Goal: Task Accomplishment & Management: Manage account settings

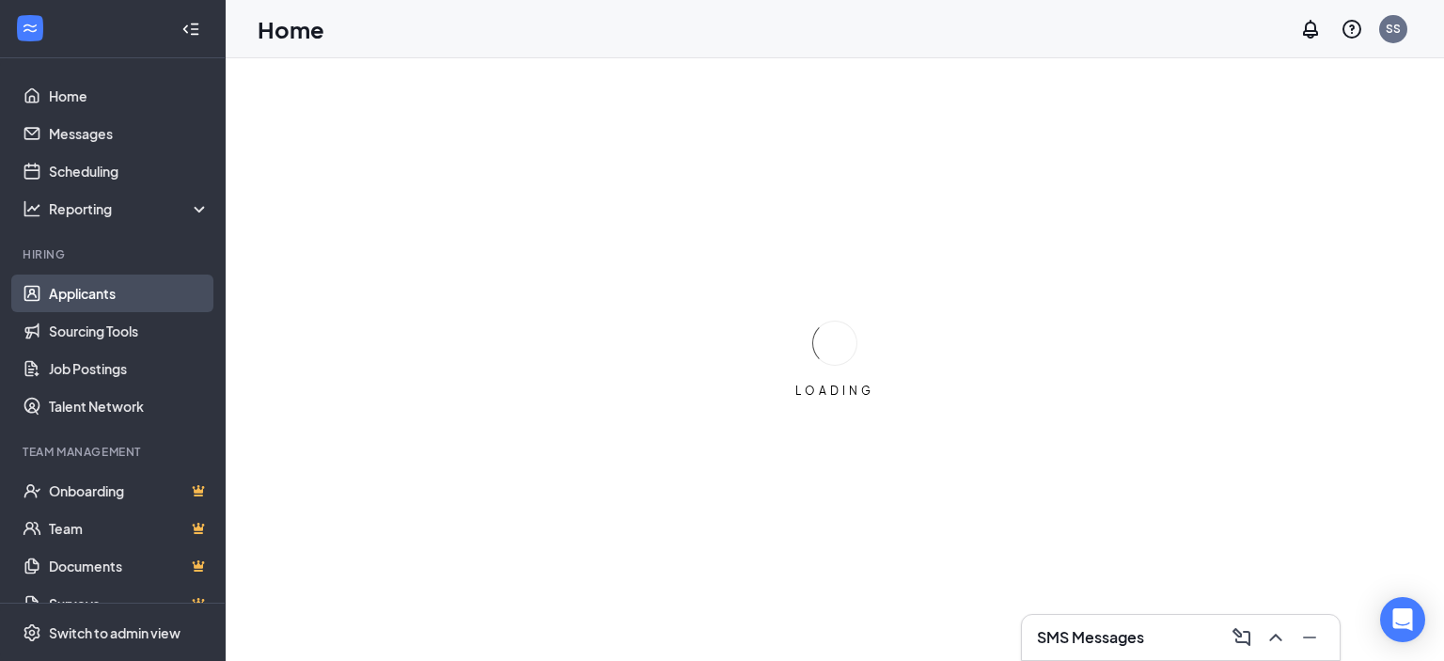
click at [90, 289] on link "Applicants" at bounding box center [129, 293] width 161 height 38
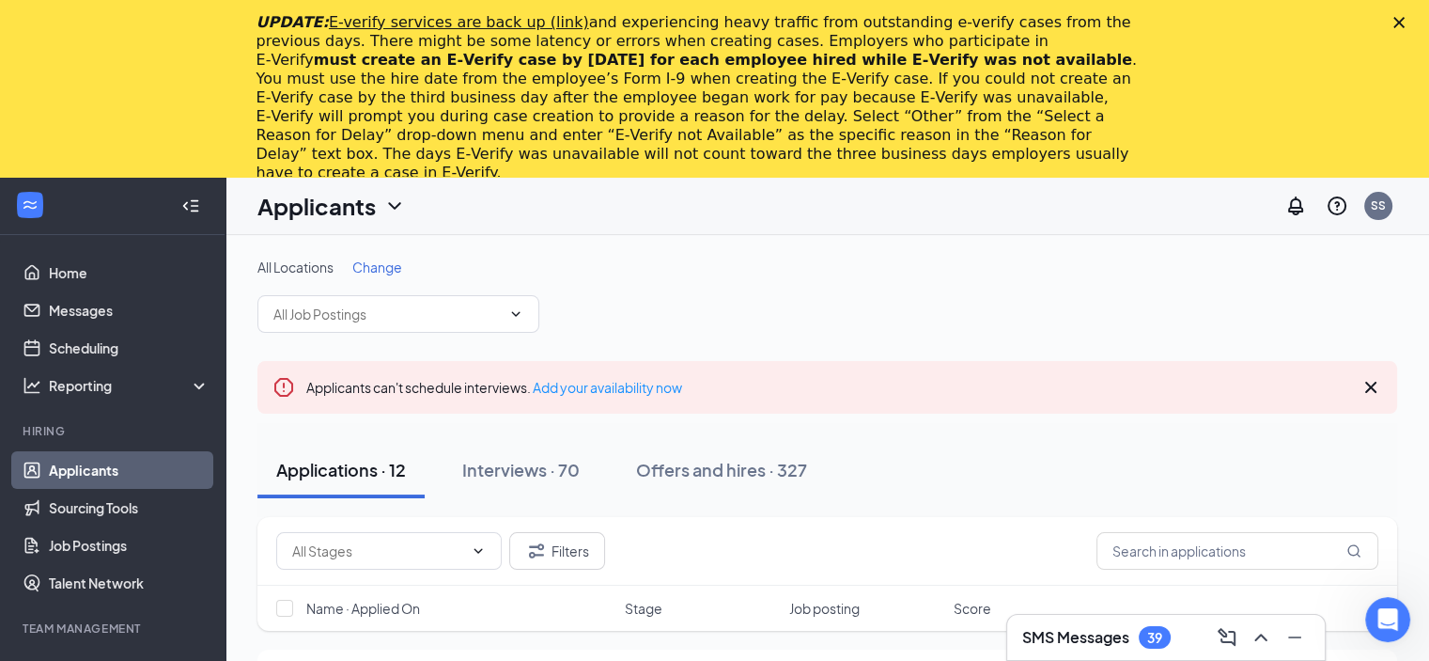
click at [1405, 18] on icon "Close" at bounding box center [1399, 22] width 11 height 11
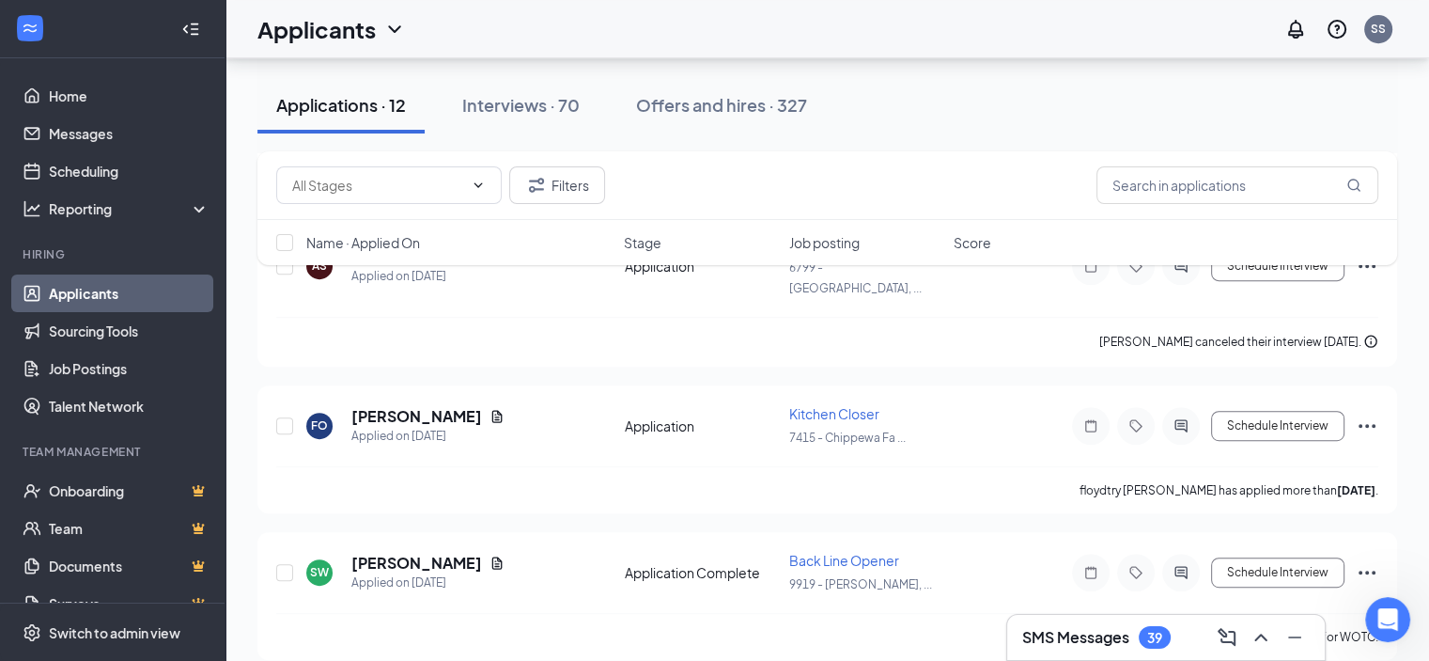
scroll to position [805, 0]
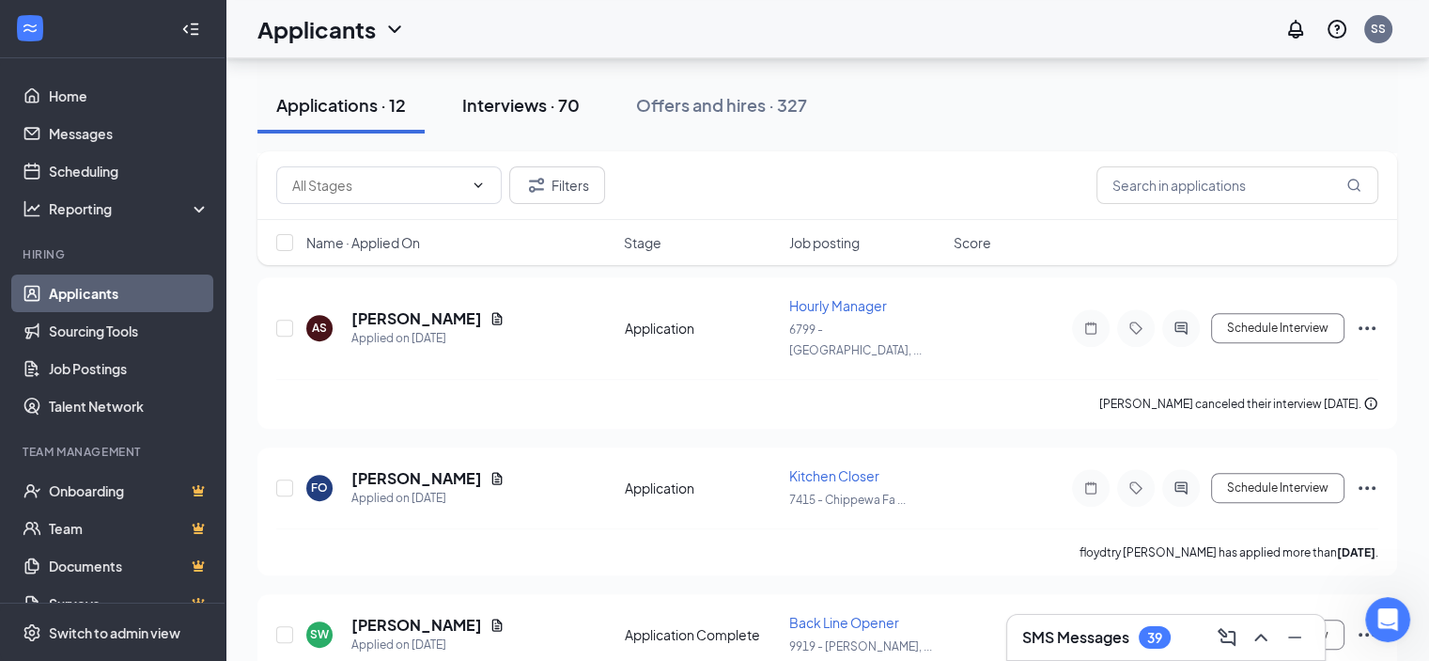
click at [515, 103] on div "Interviews · 70" at bounding box center [520, 104] width 117 height 23
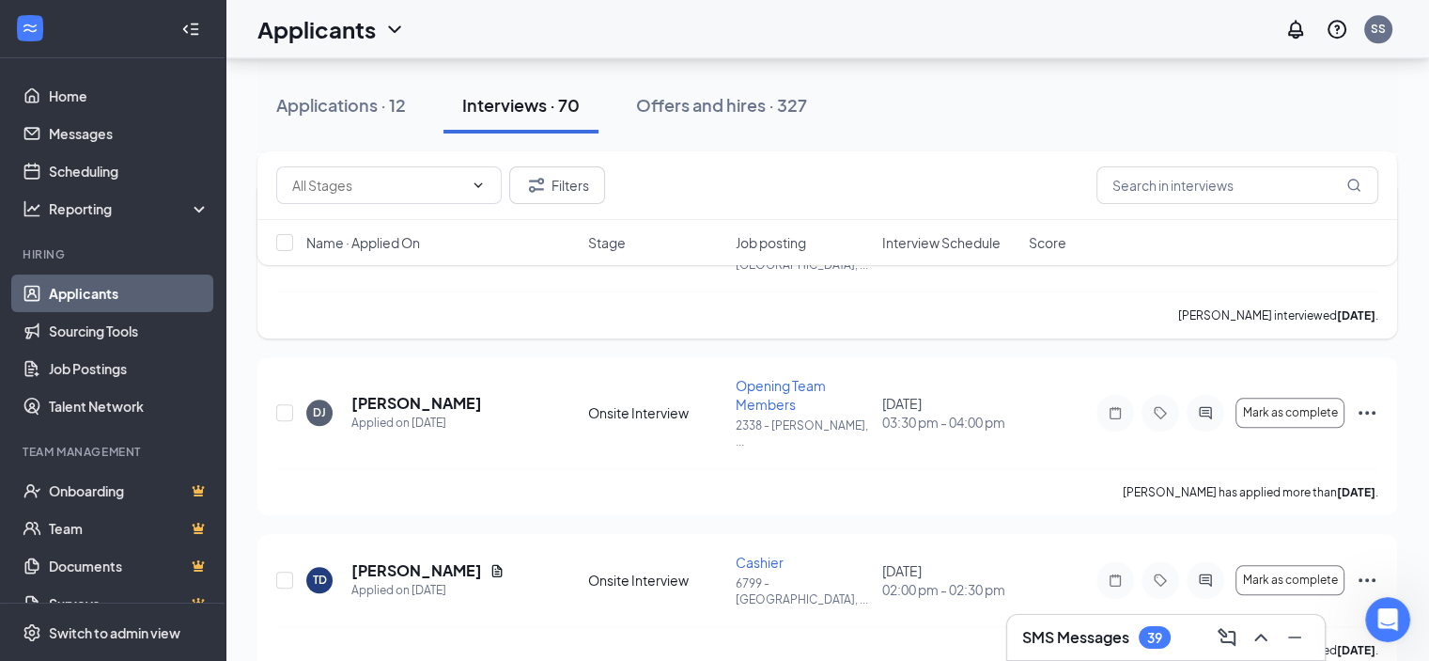
scroll to position [2068, 0]
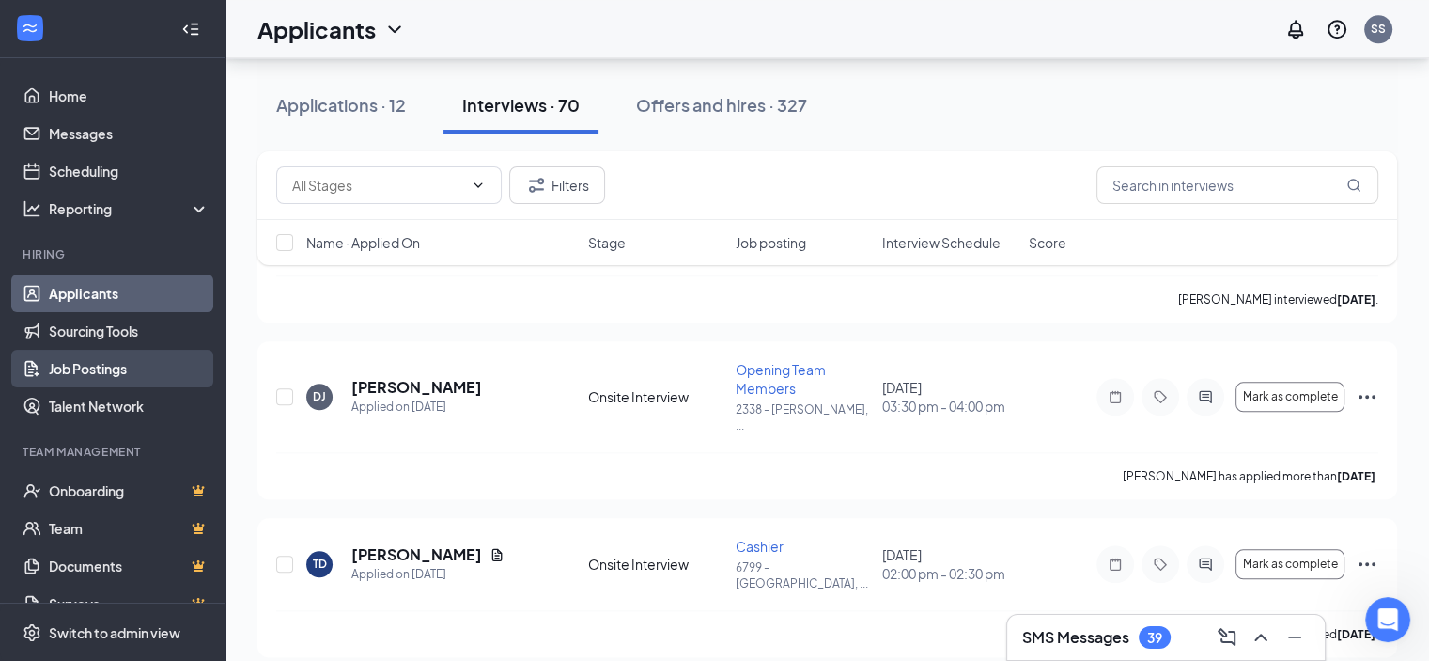
click at [111, 371] on link "Job Postings" at bounding box center [129, 369] width 161 height 38
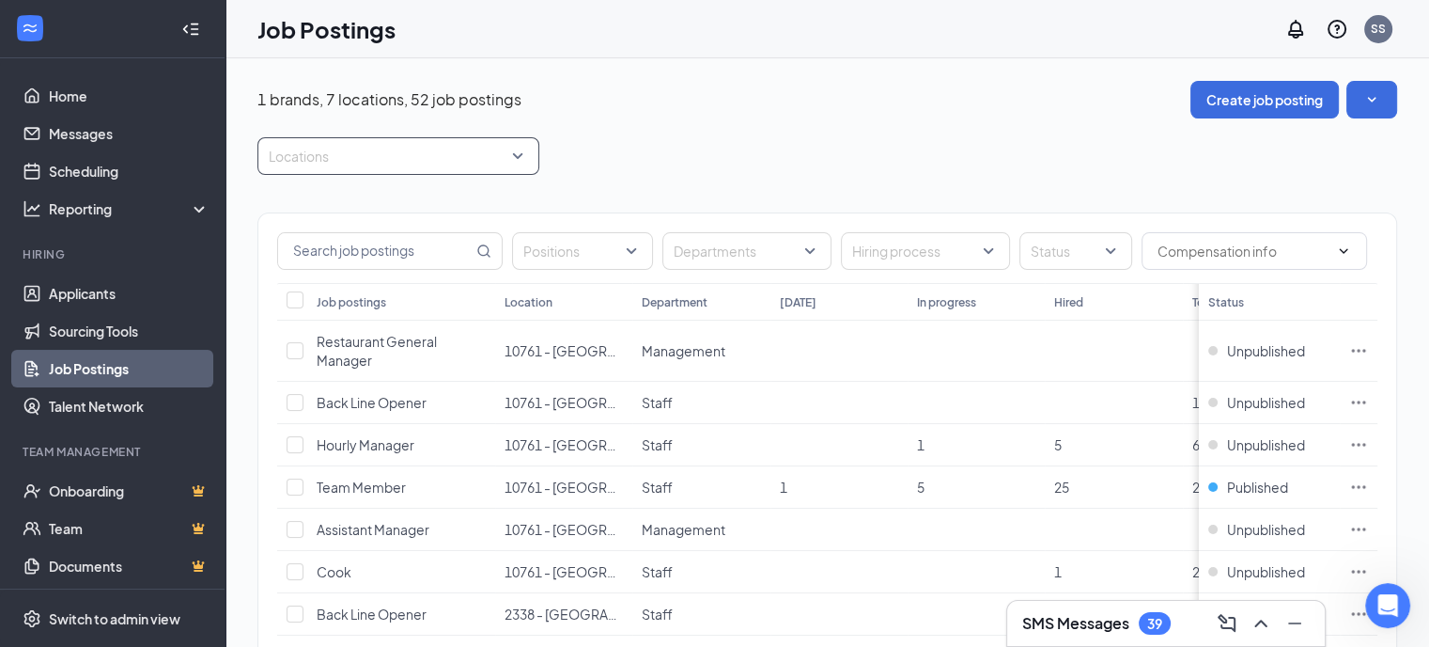
click at [525, 157] on div "Locations" at bounding box center [399, 156] width 282 height 38
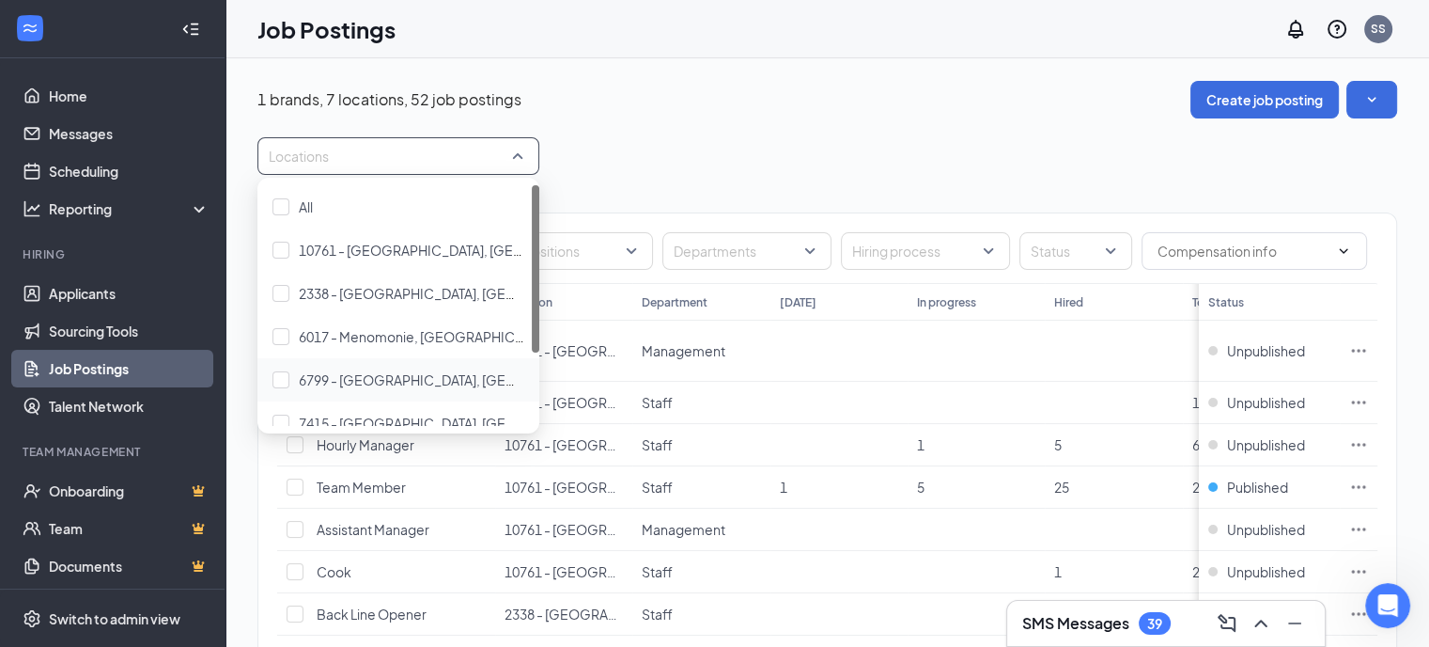
scroll to position [94, 0]
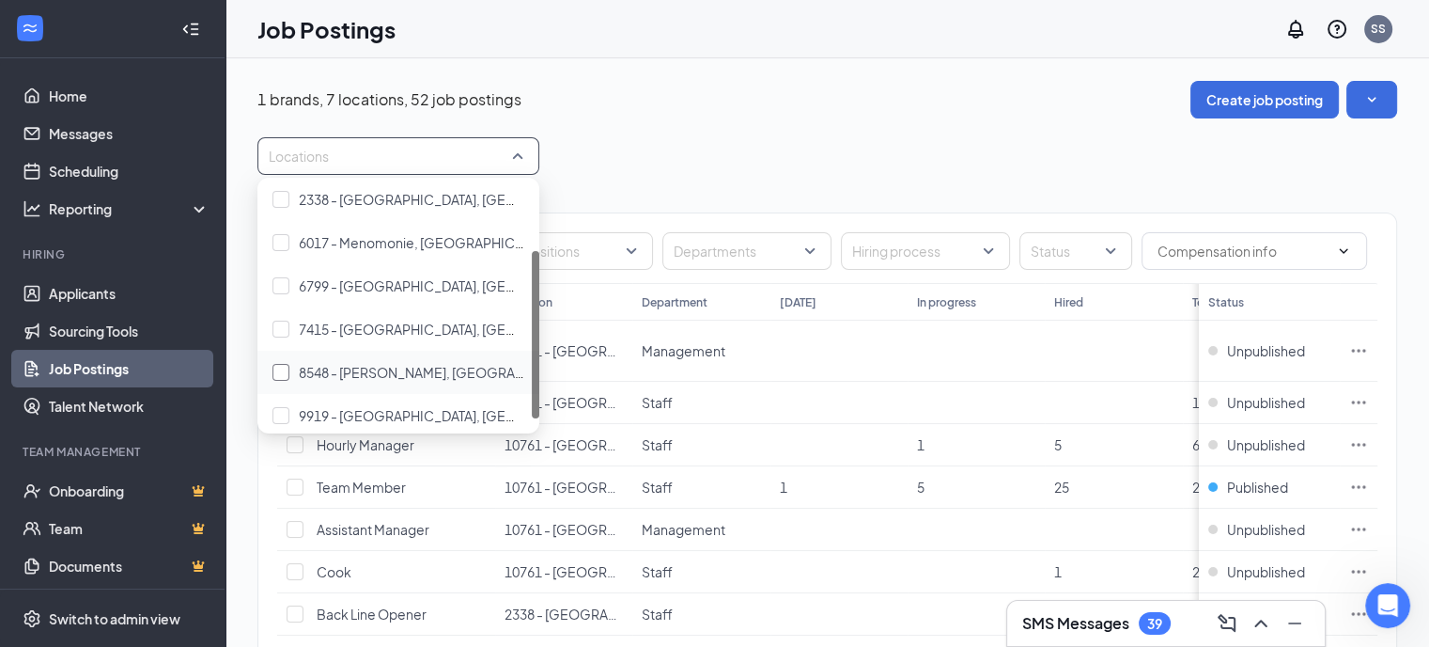
click at [276, 366] on div at bounding box center [281, 372] width 17 height 17
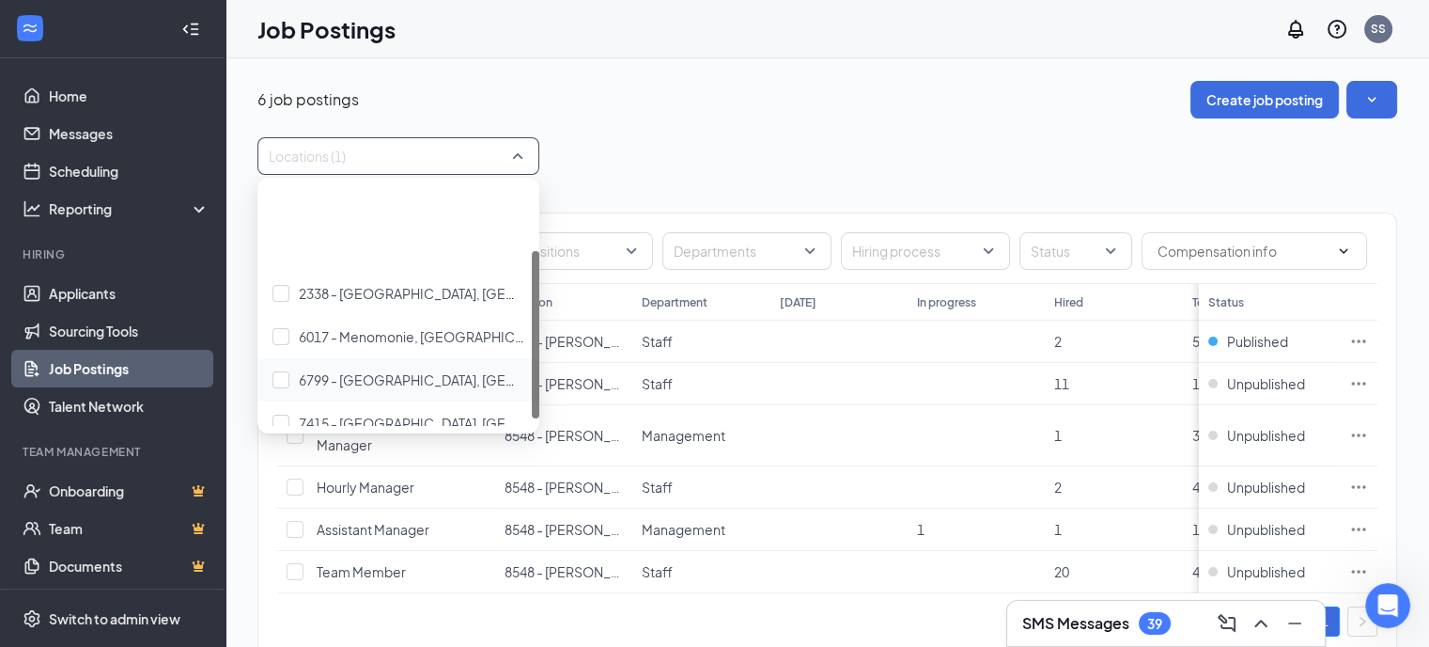
scroll to position [94, 0]
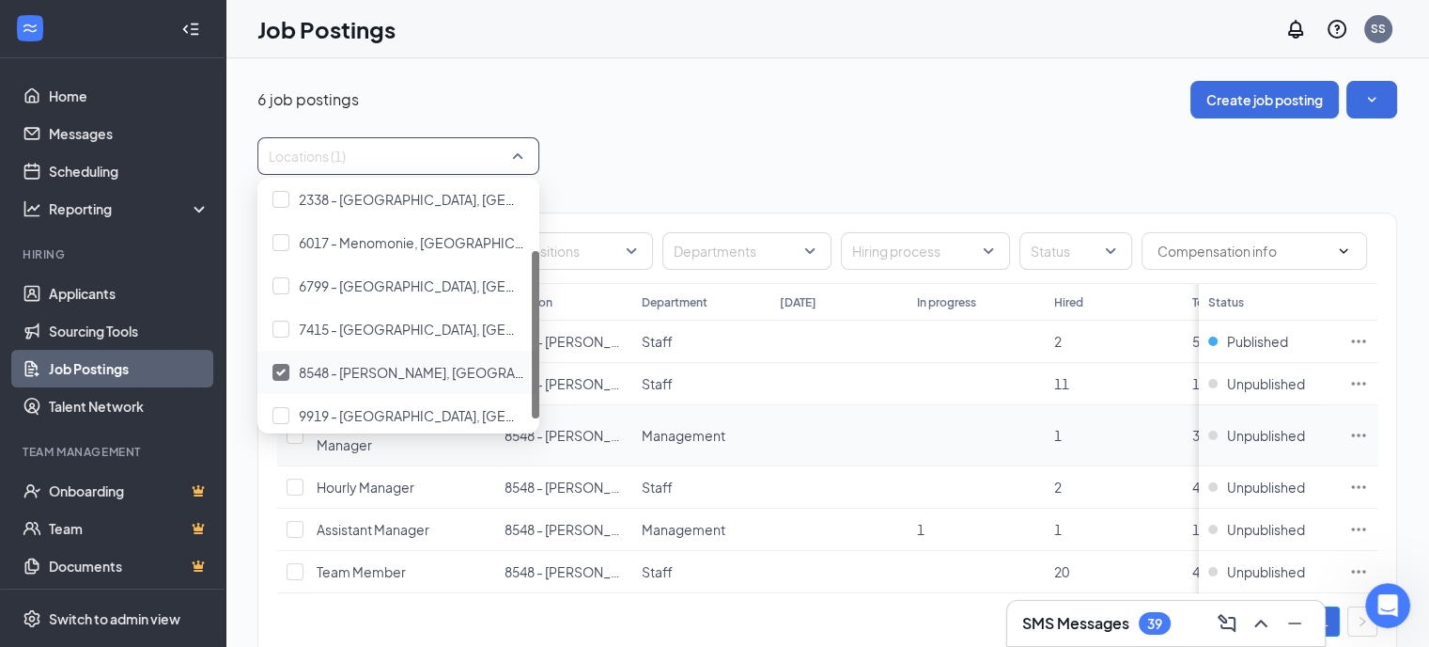
click at [901, 419] on td at bounding box center [839, 435] width 137 height 61
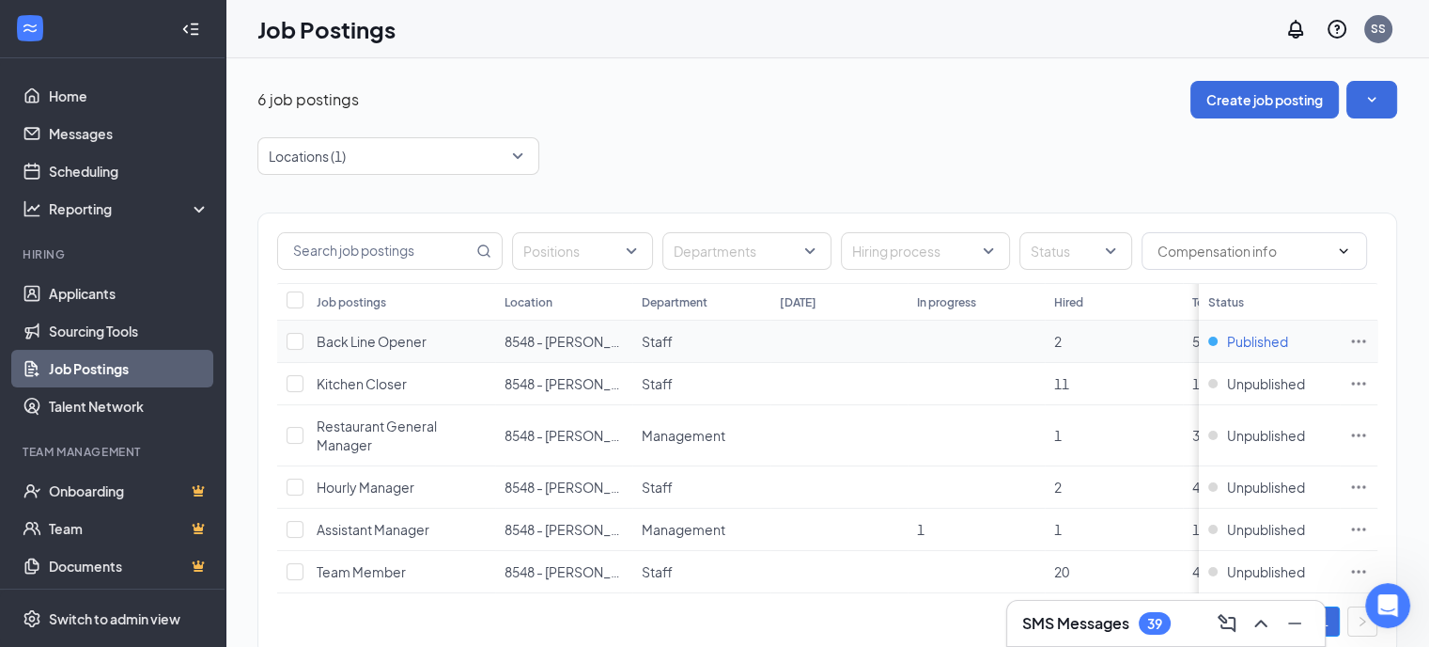
click at [1229, 339] on div "Published" at bounding box center [1249, 341] width 80 height 19
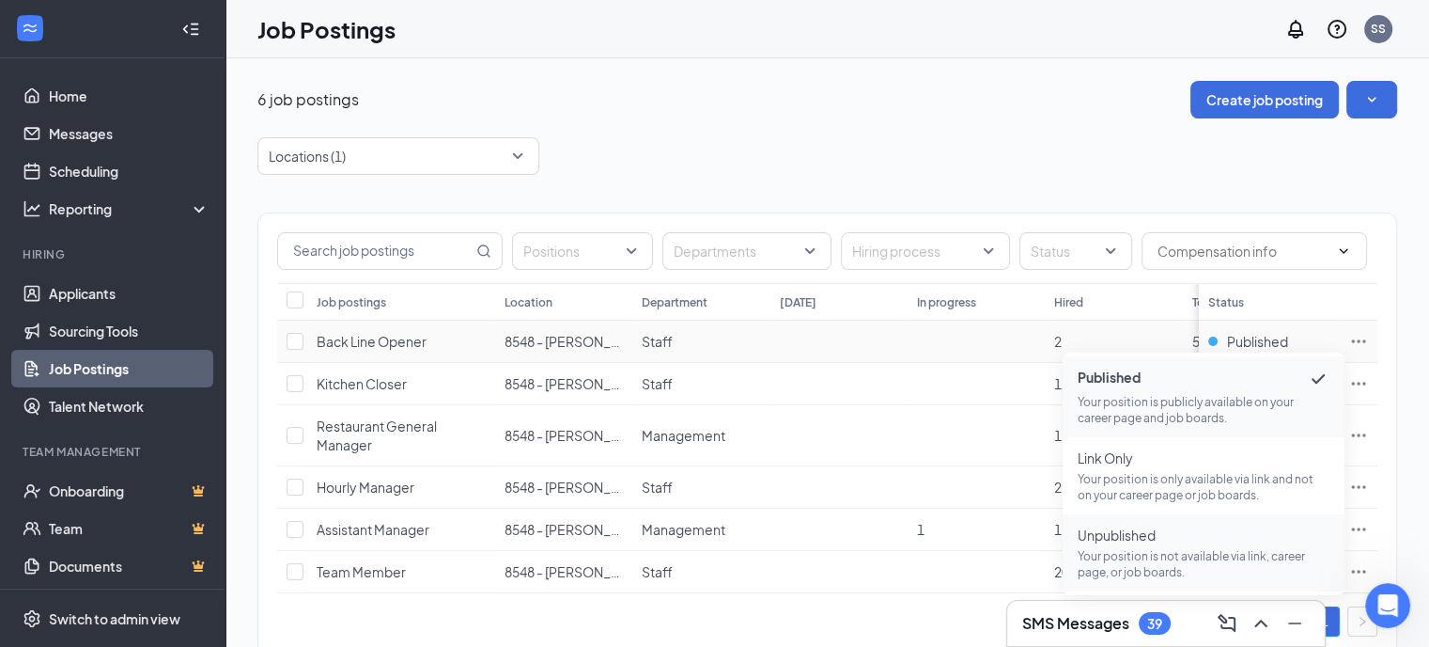
click at [1119, 552] on p "Your position is not available via link, career page, or job boards." at bounding box center [1204, 564] width 252 height 32
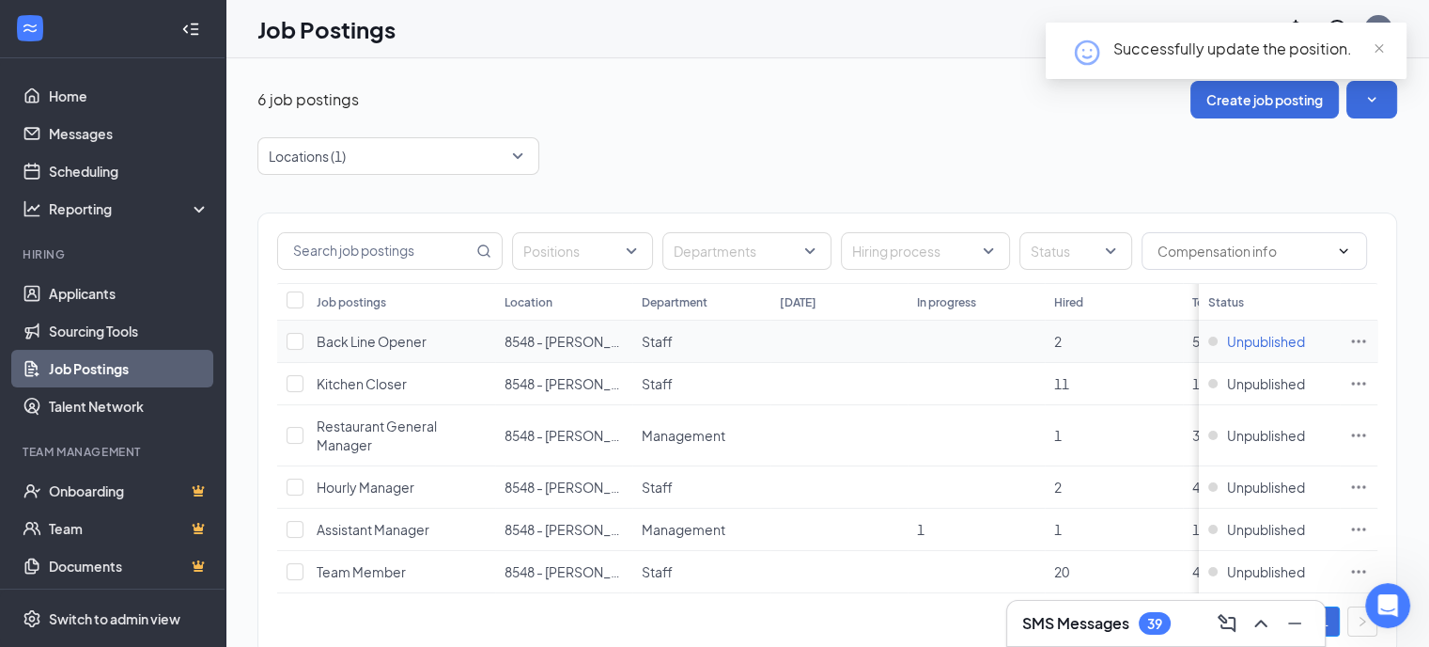
click at [1228, 337] on div "Unpublished" at bounding box center [1257, 341] width 97 height 19
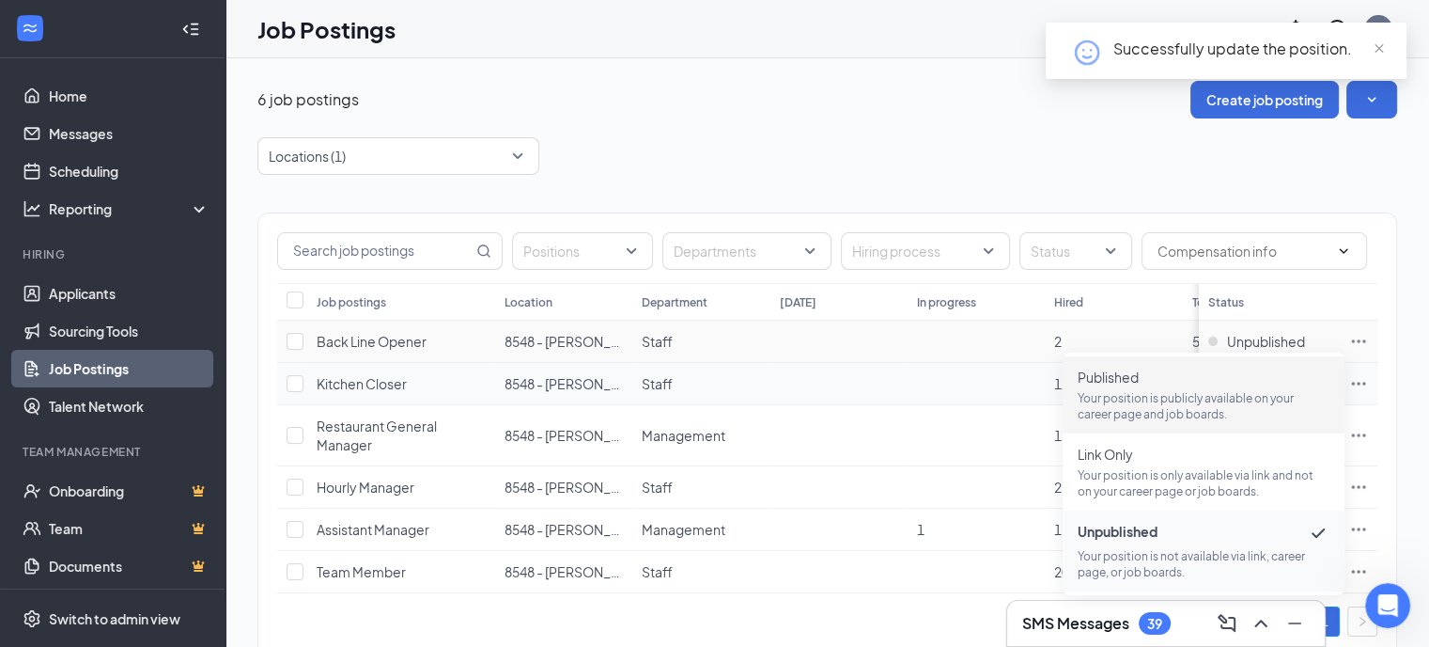
click at [1122, 387] on span "Published Your position is publicly available on your career page and job board…" at bounding box center [1204, 394] width 252 height 55
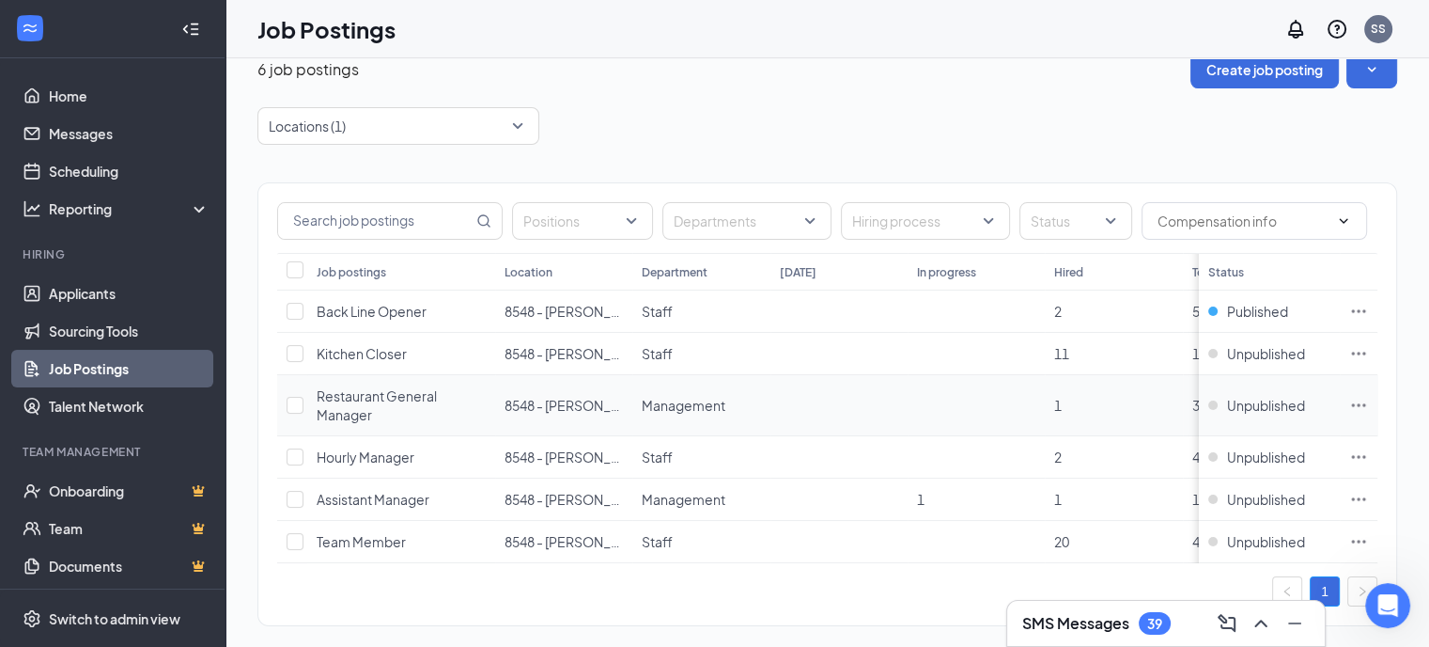
scroll to position [0, 0]
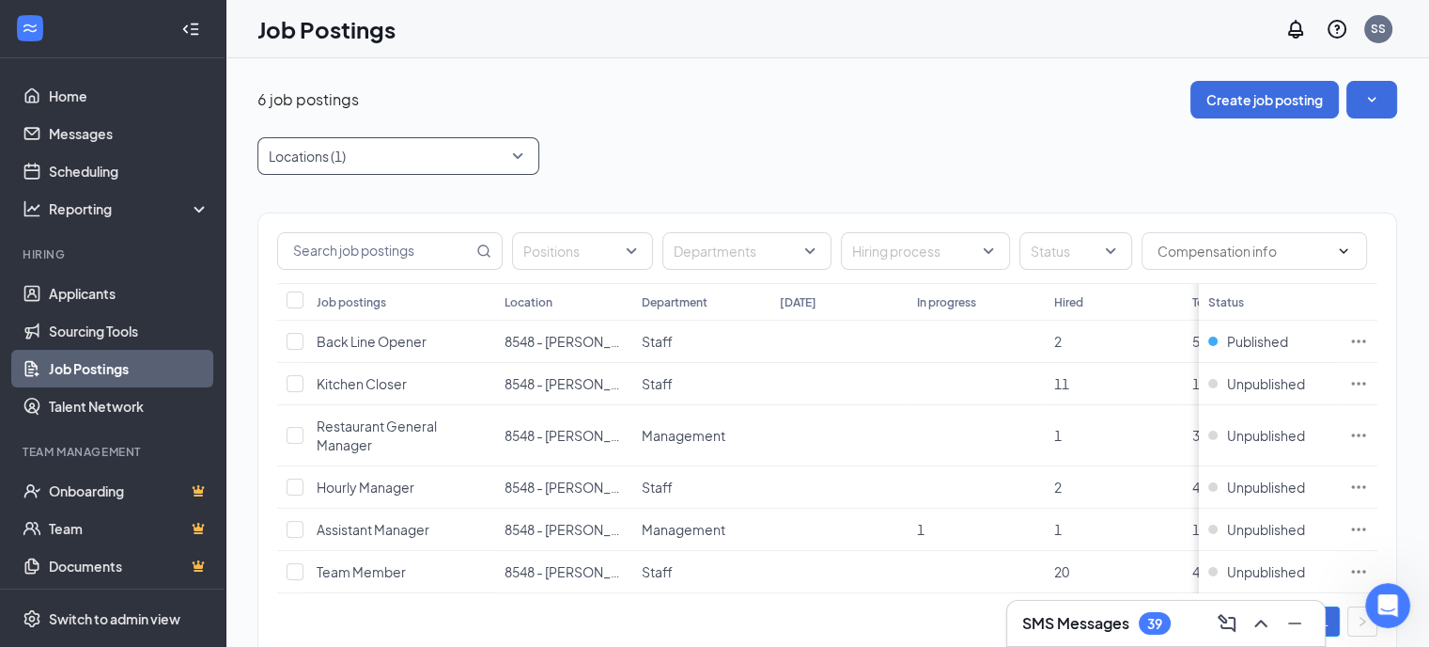
click at [522, 154] on div "Locations (1)" at bounding box center [399, 156] width 282 height 38
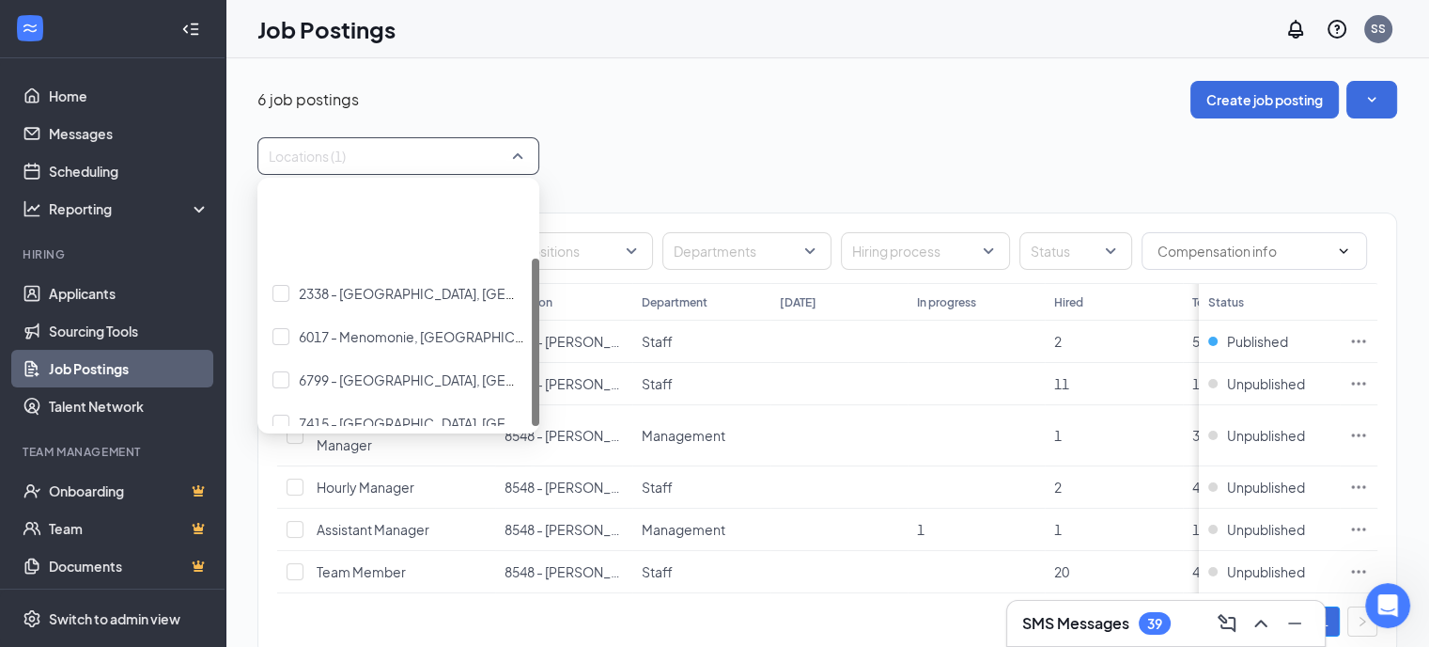
scroll to position [105, 0]
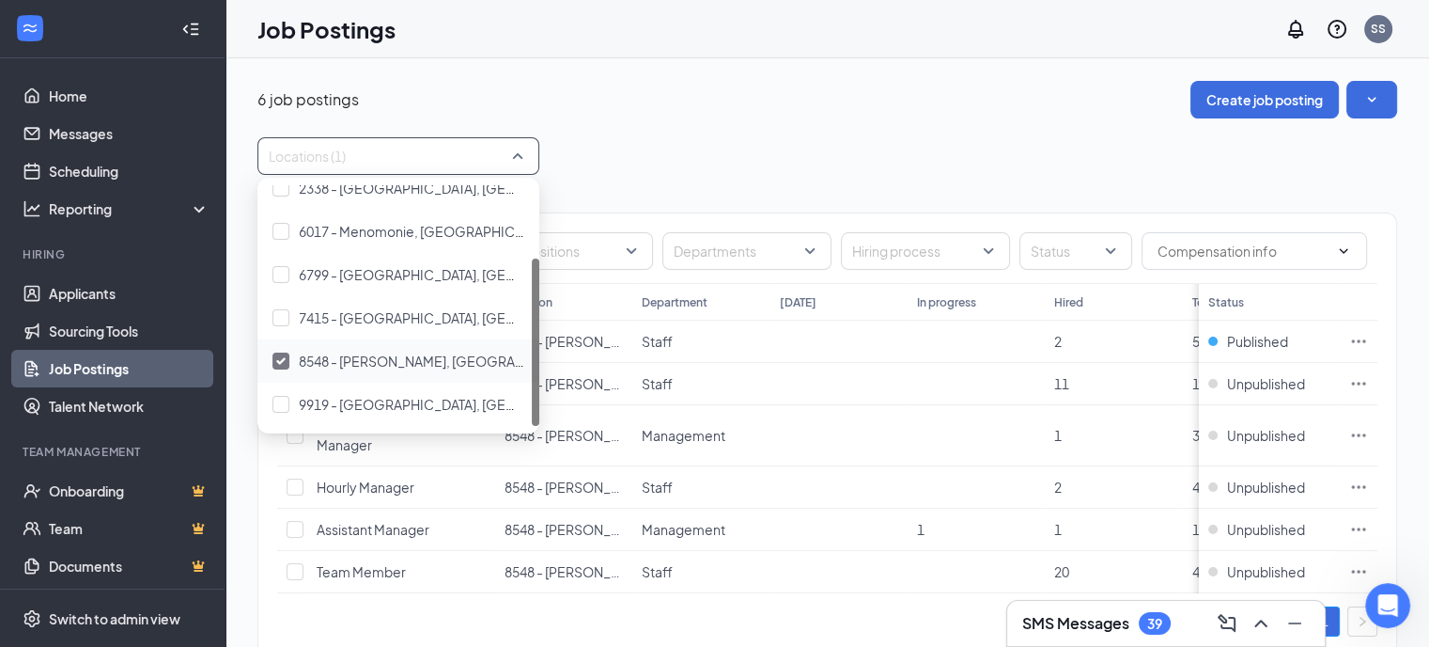
click at [281, 357] on img at bounding box center [280, 361] width 9 height 8
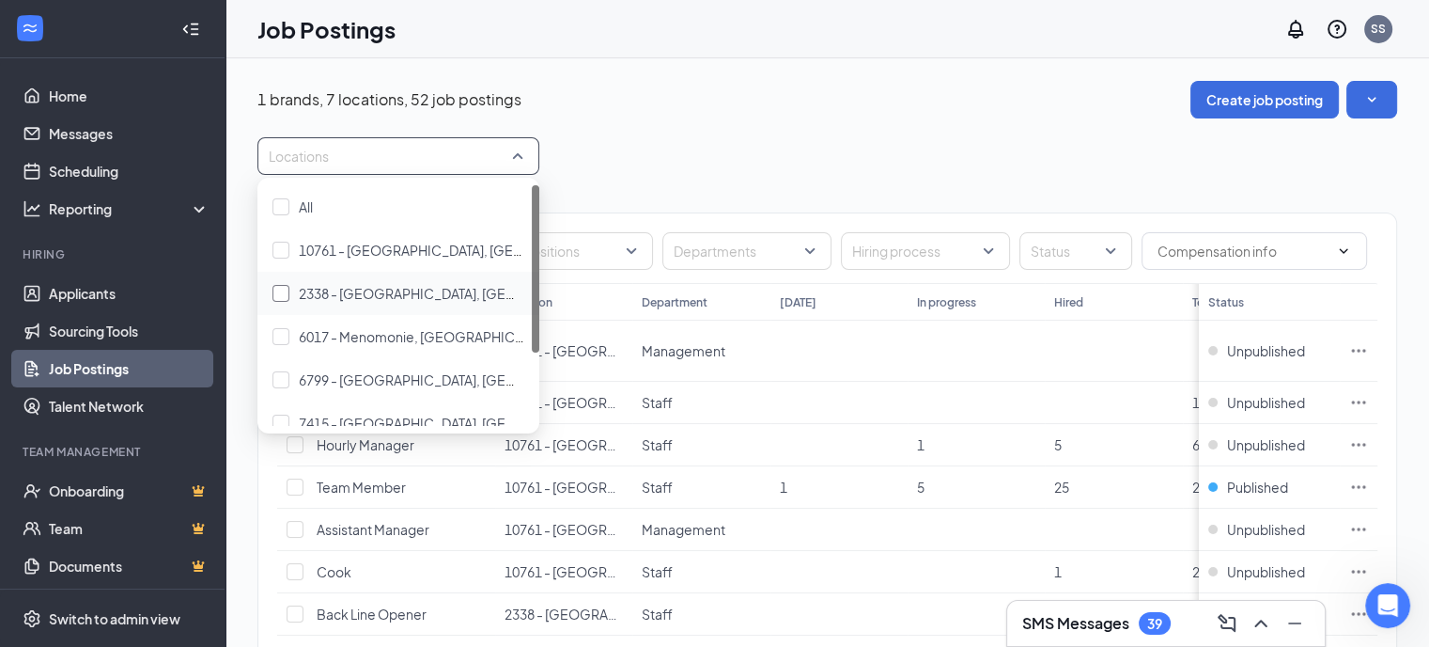
click at [279, 285] on div at bounding box center [281, 293] width 17 height 17
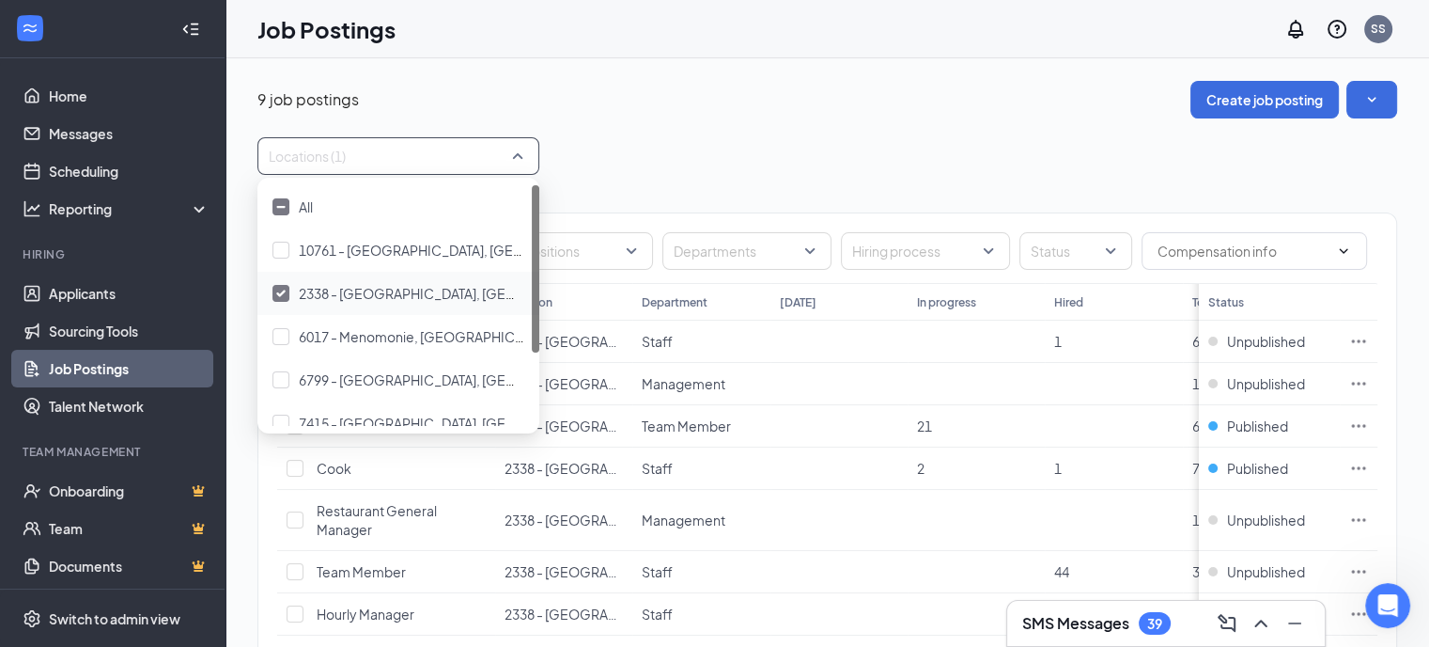
click at [740, 164] on div "Locations (1)" at bounding box center [828, 156] width 1140 height 38
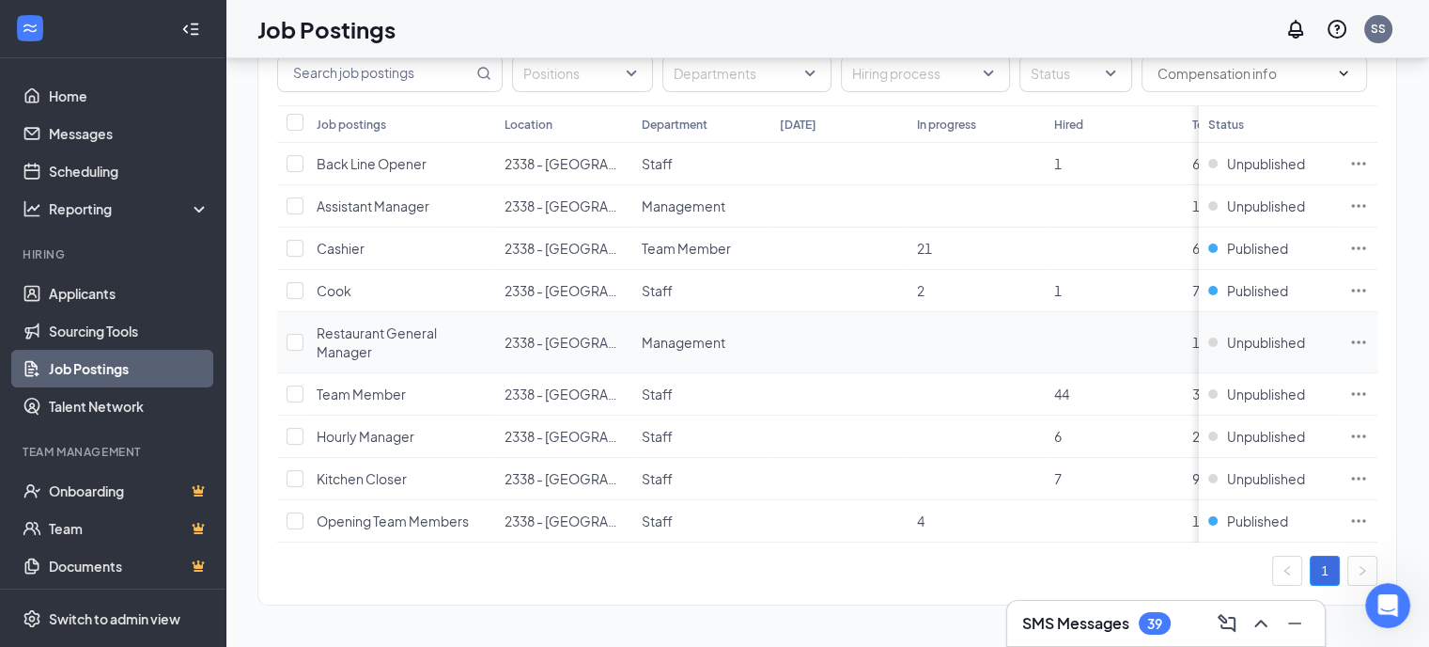
scroll to position [188, 0]
click at [1226, 427] on div "Unpublished" at bounding box center [1257, 436] width 97 height 19
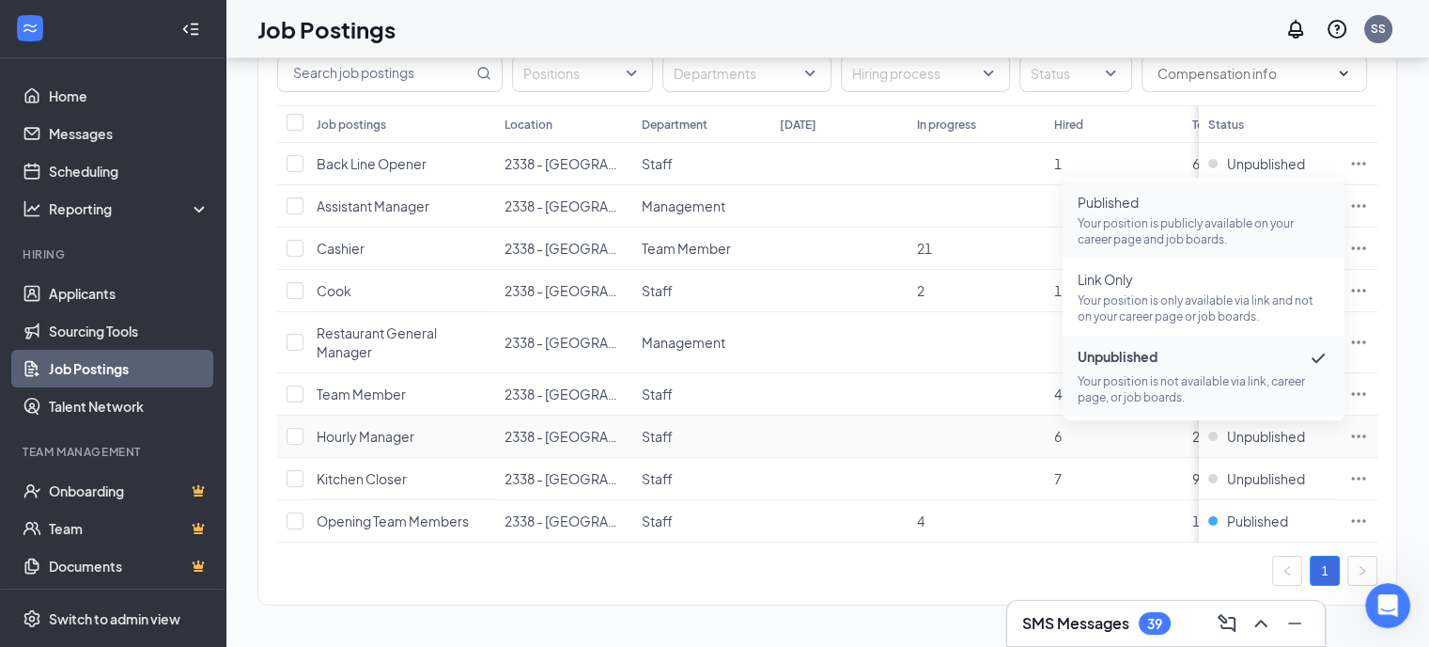
click at [1116, 215] on p "Your position is publicly available on your career page and job boards." at bounding box center [1204, 231] width 252 height 32
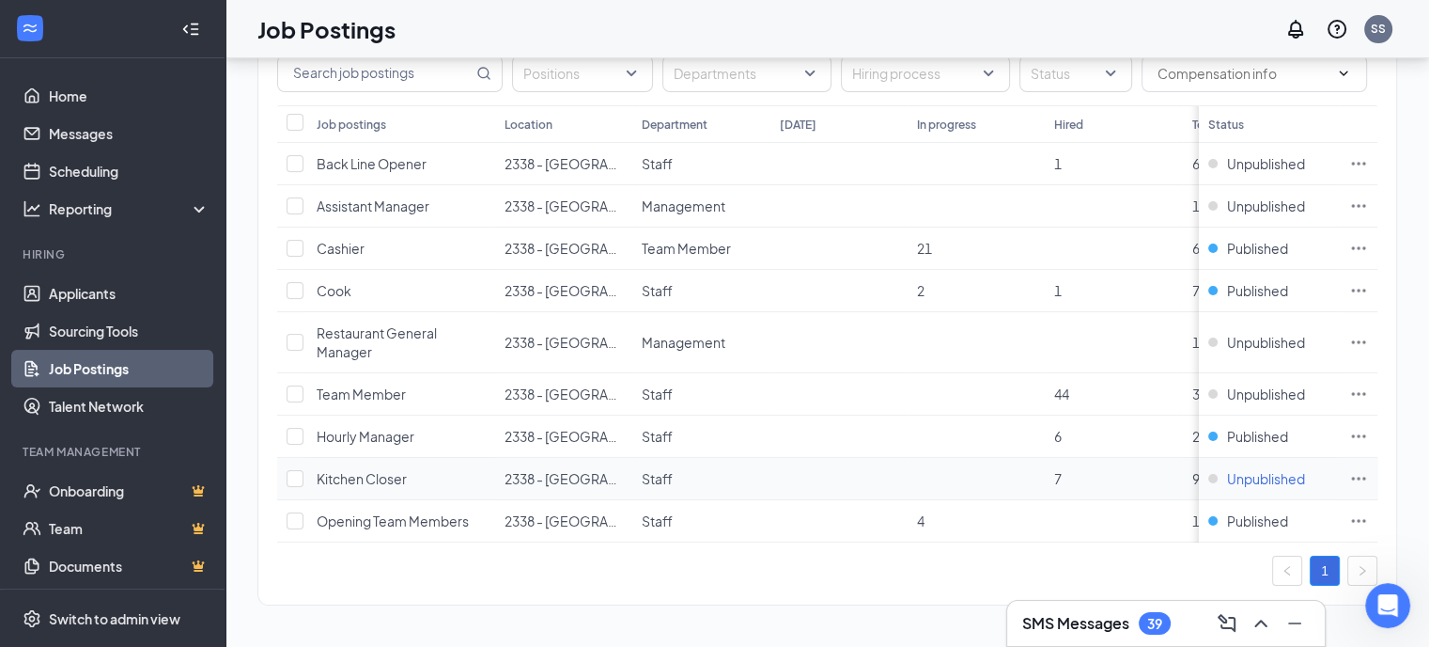
click at [1225, 469] on div "Unpublished" at bounding box center [1257, 478] width 97 height 19
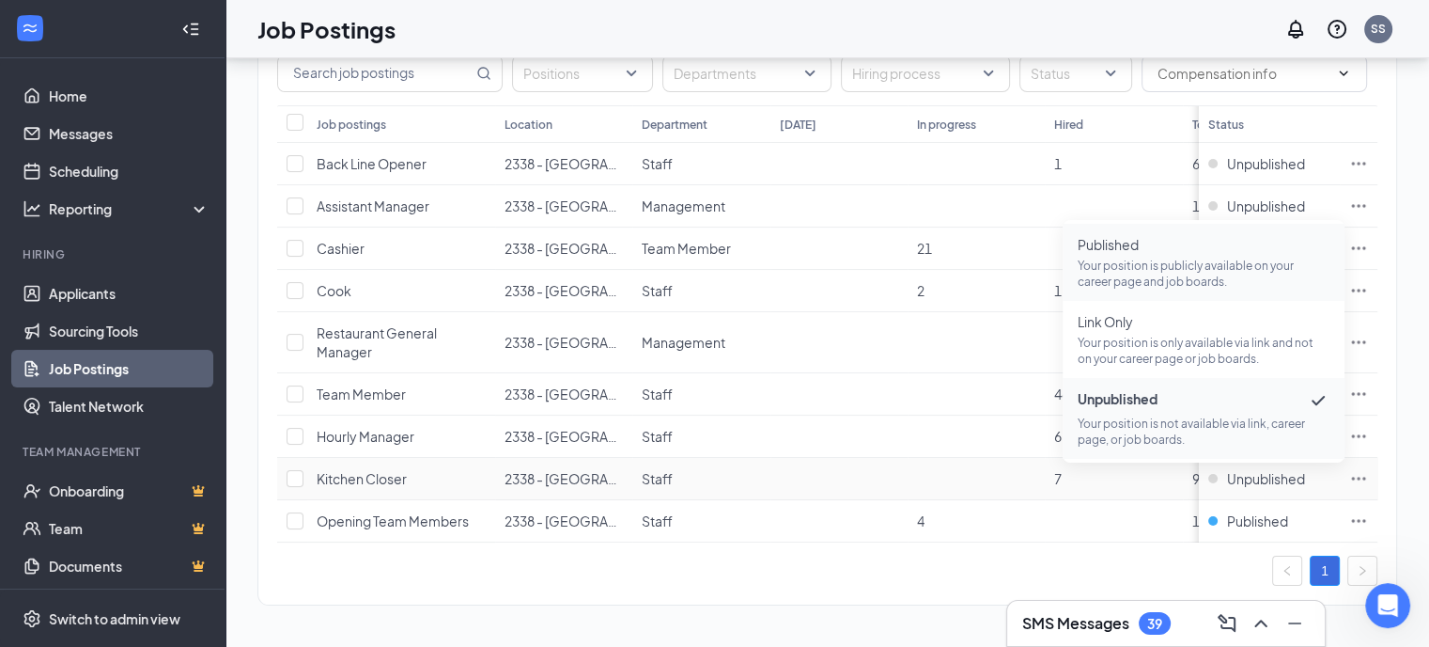
click at [1147, 258] on p "Your position is publicly available on your career page and job boards." at bounding box center [1204, 274] width 252 height 32
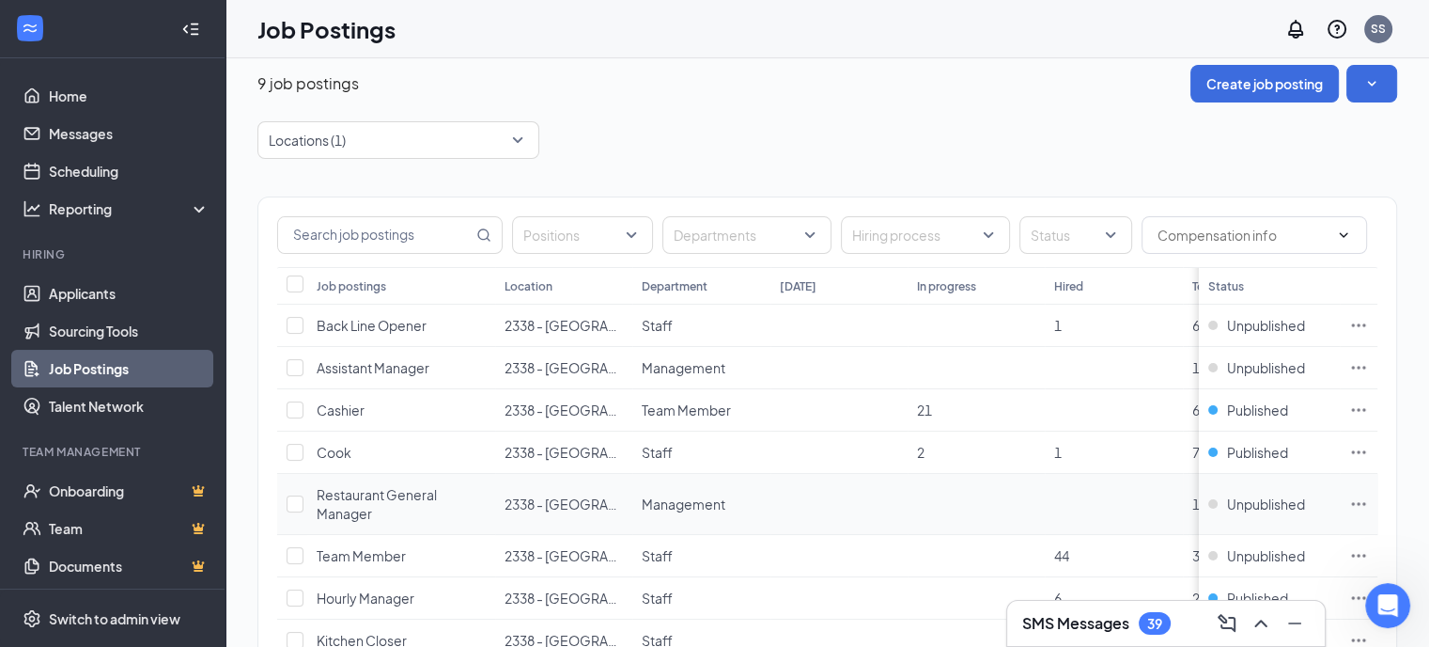
scroll to position [0, 0]
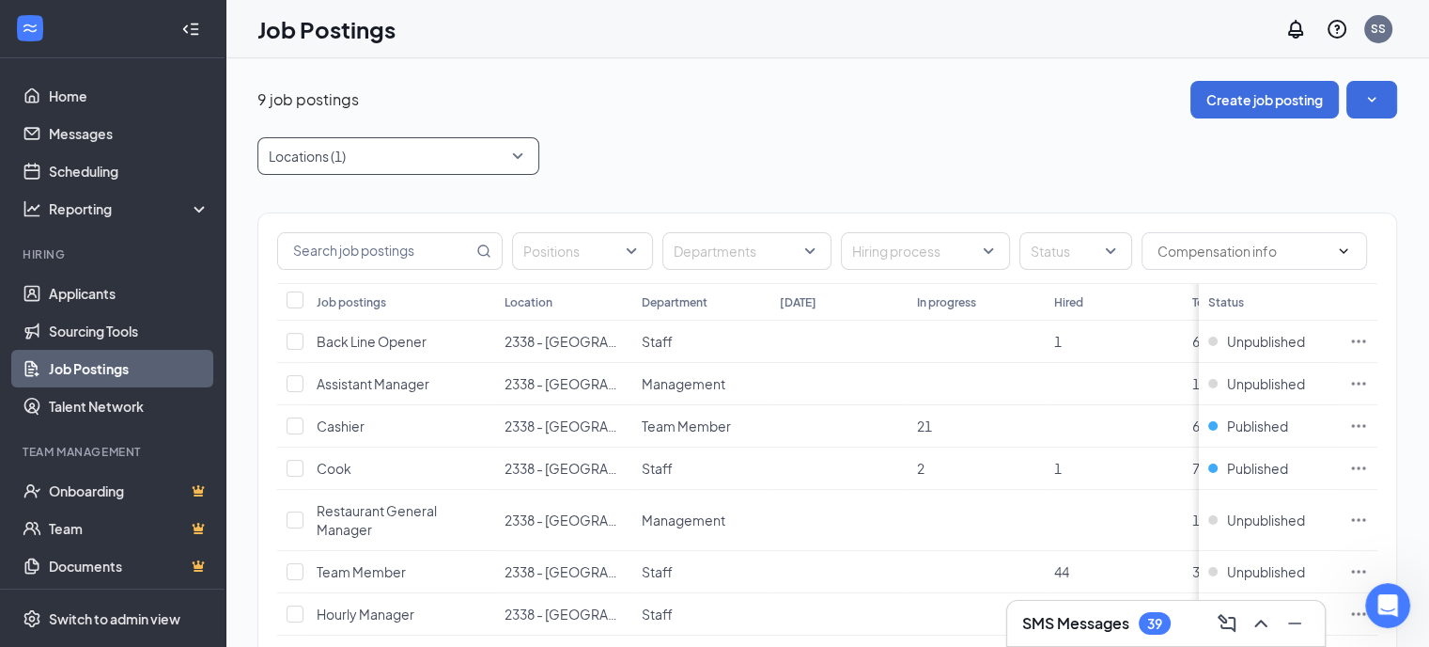
click at [516, 154] on div "Locations (1)" at bounding box center [399, 156] width 282 height 38
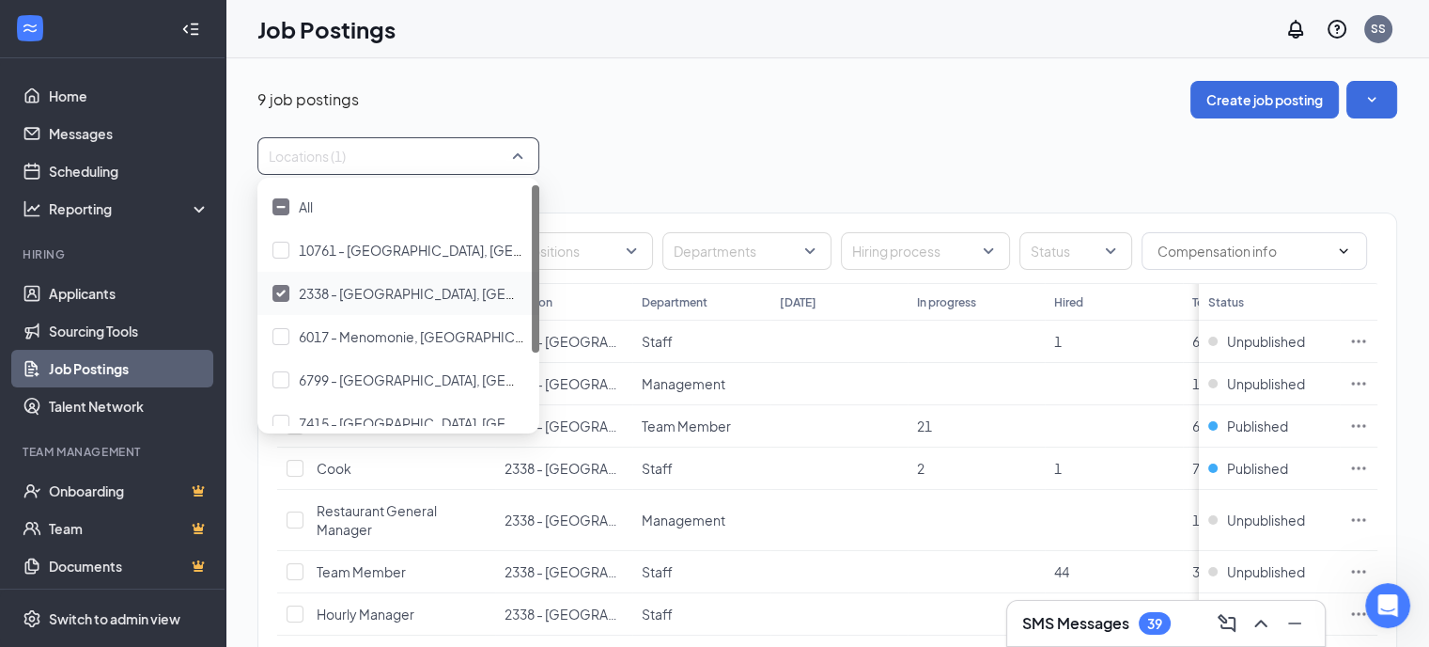
click at [283, 292] on img at bounding box center [280, 293] width 9 height 8
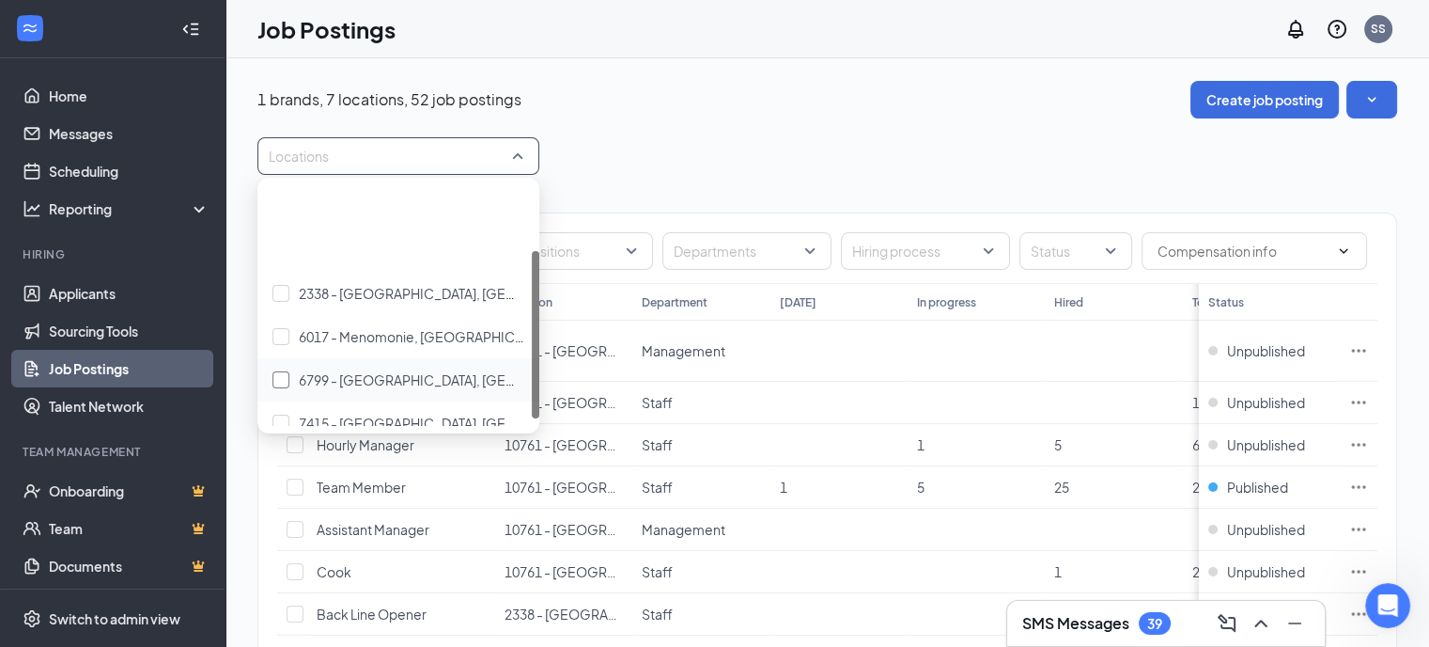
scroll to position [94, 0]
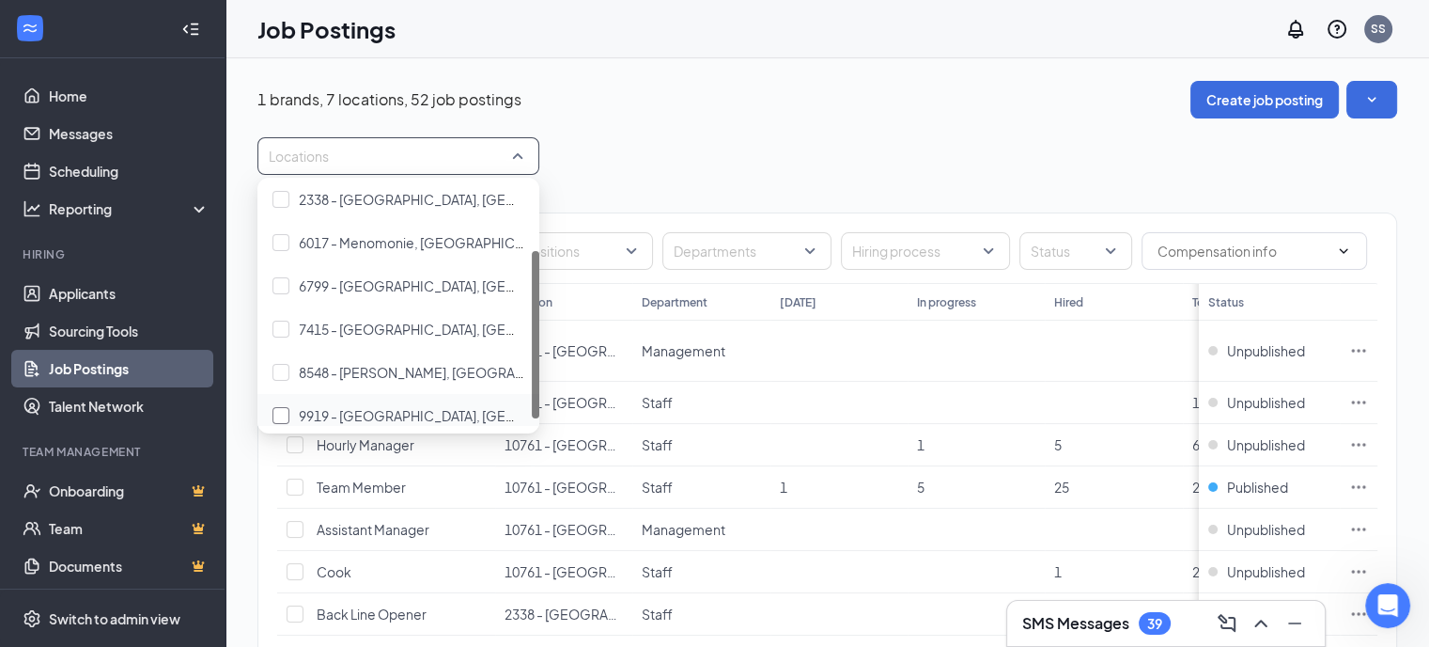
click at [276, 409] on div at bounding box center [281, 415] width 17 height 17
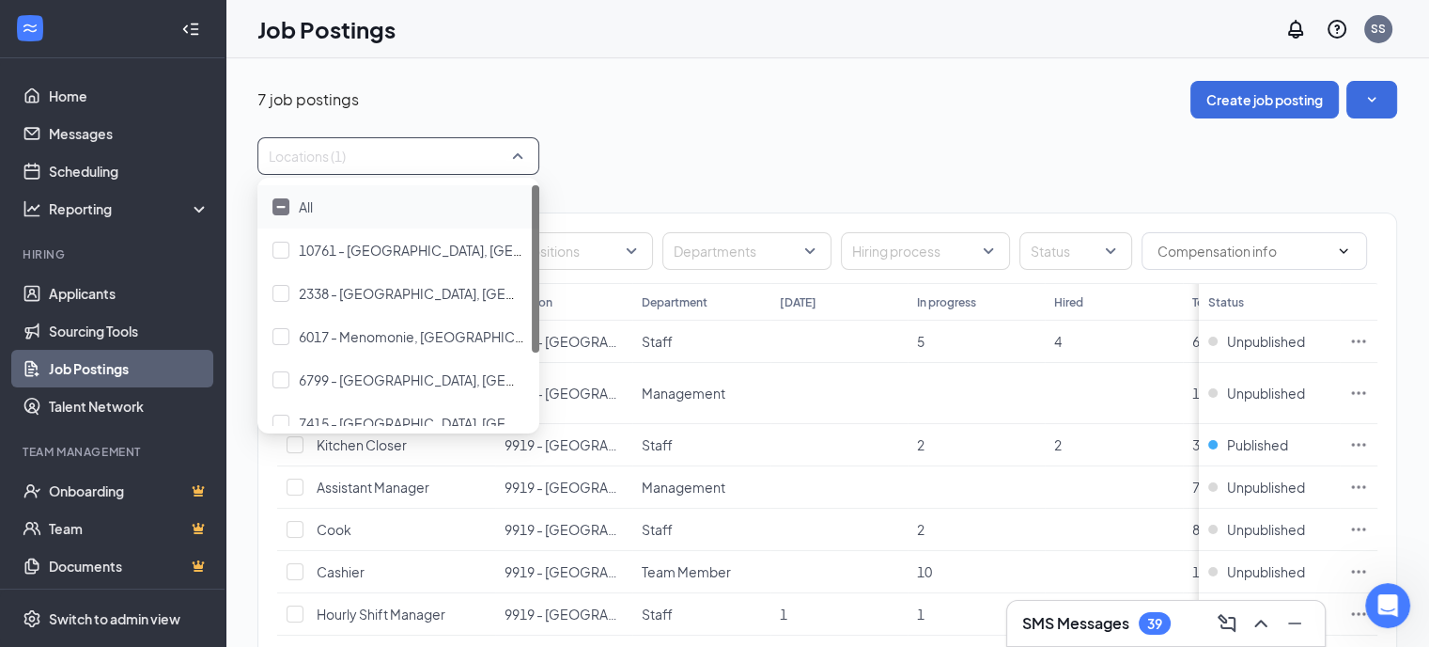
click at [955, 149] on div "Locations (1)" at bounding box center [828, 156] width 1140 height 38
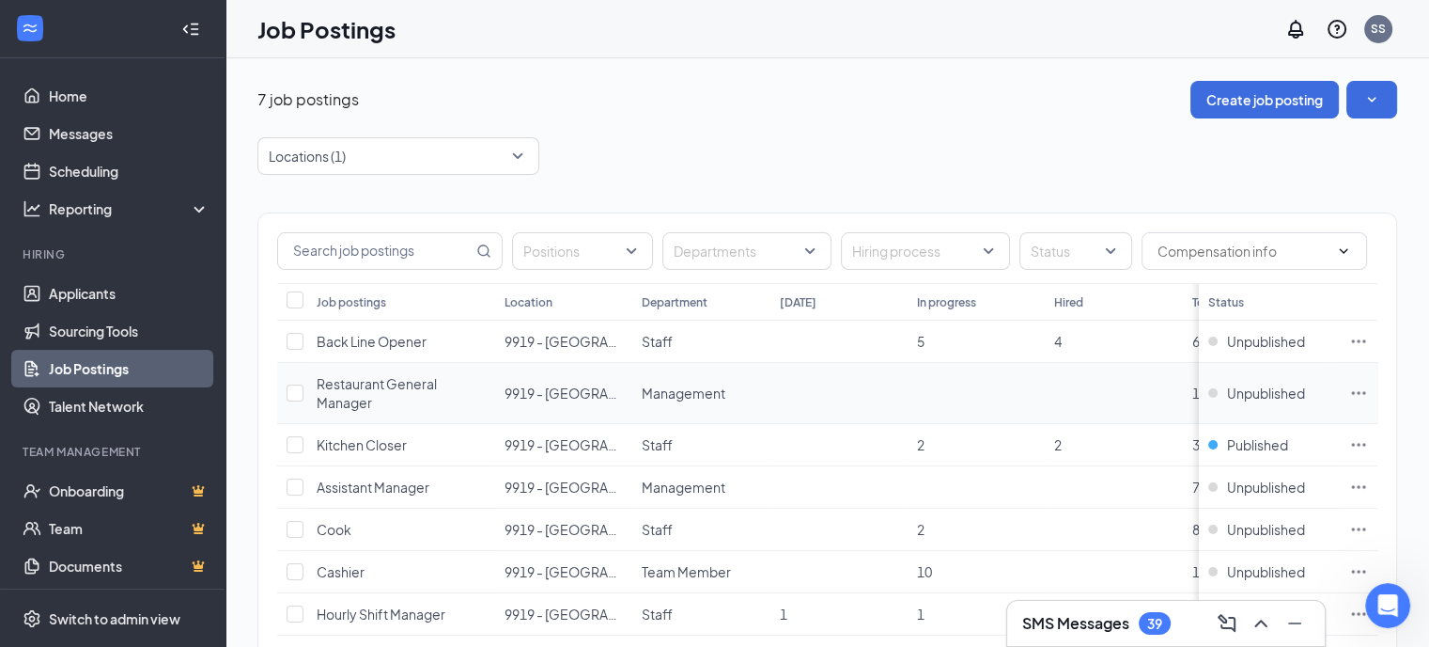
scroll to position [104, 0]
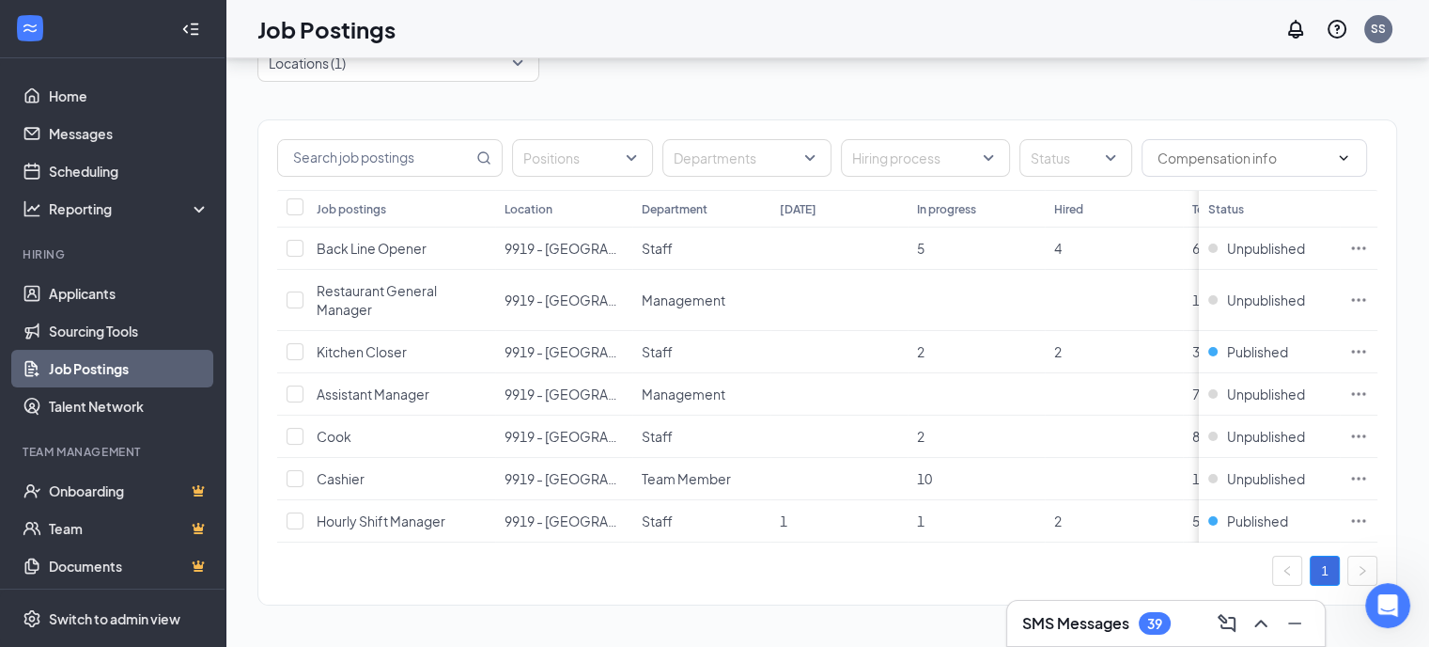
click at [1078, 618] on h3 "SMS Messages" at bounding box center [1076, 623] width 107 height 21
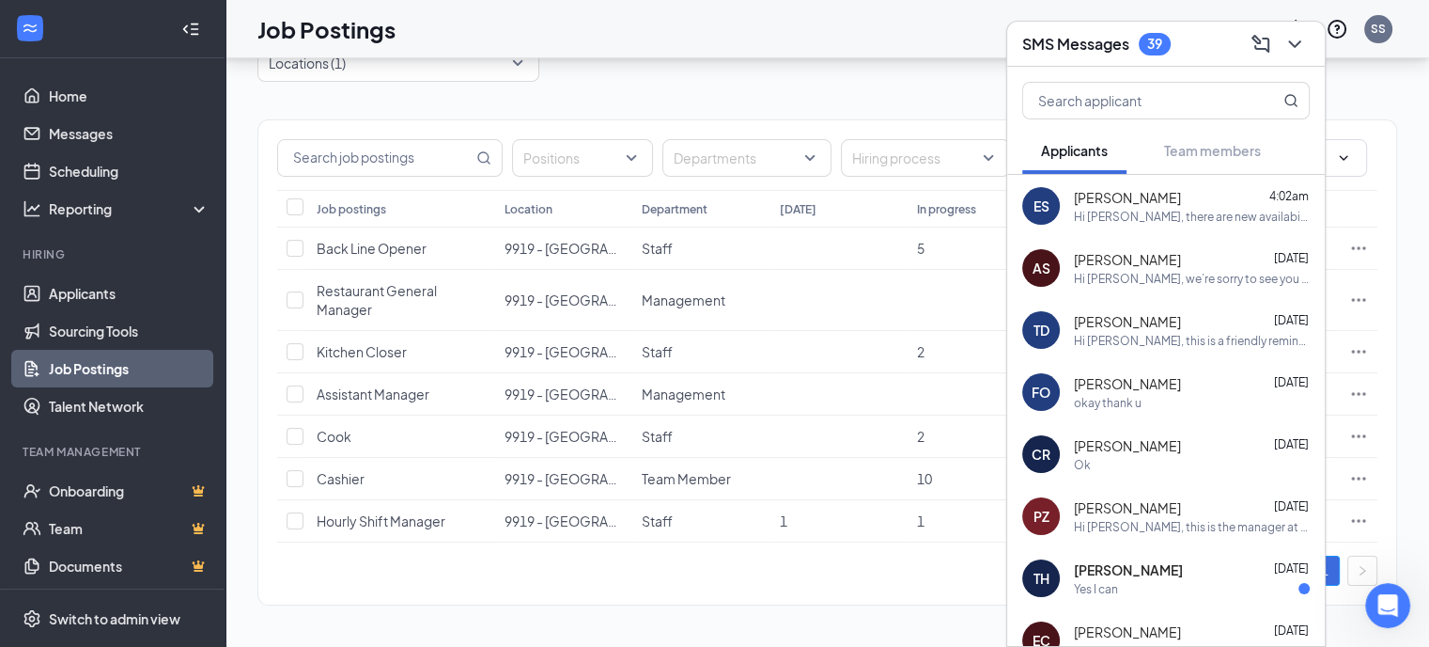
click at [1116, 215] on div "Hi [PERSON_NAME], there are new availabilities for an interview. This is a remi…" at bounding box center [1192, 217] width 236 height 16
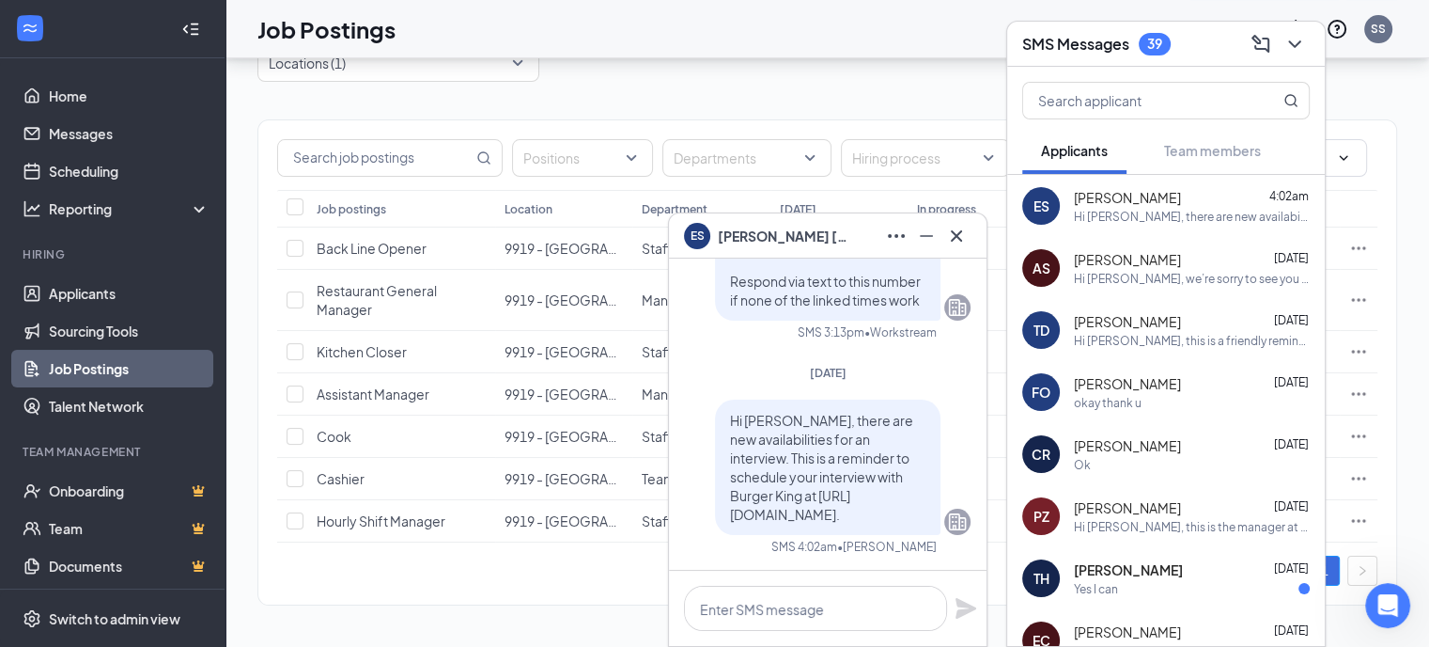
click at [1199, 281] on div "Hi [PERSON_NAME], we’re sorry to see you go! Your meeting with Burger King for …" at bounding box center [1192, 279] width 236 height 16
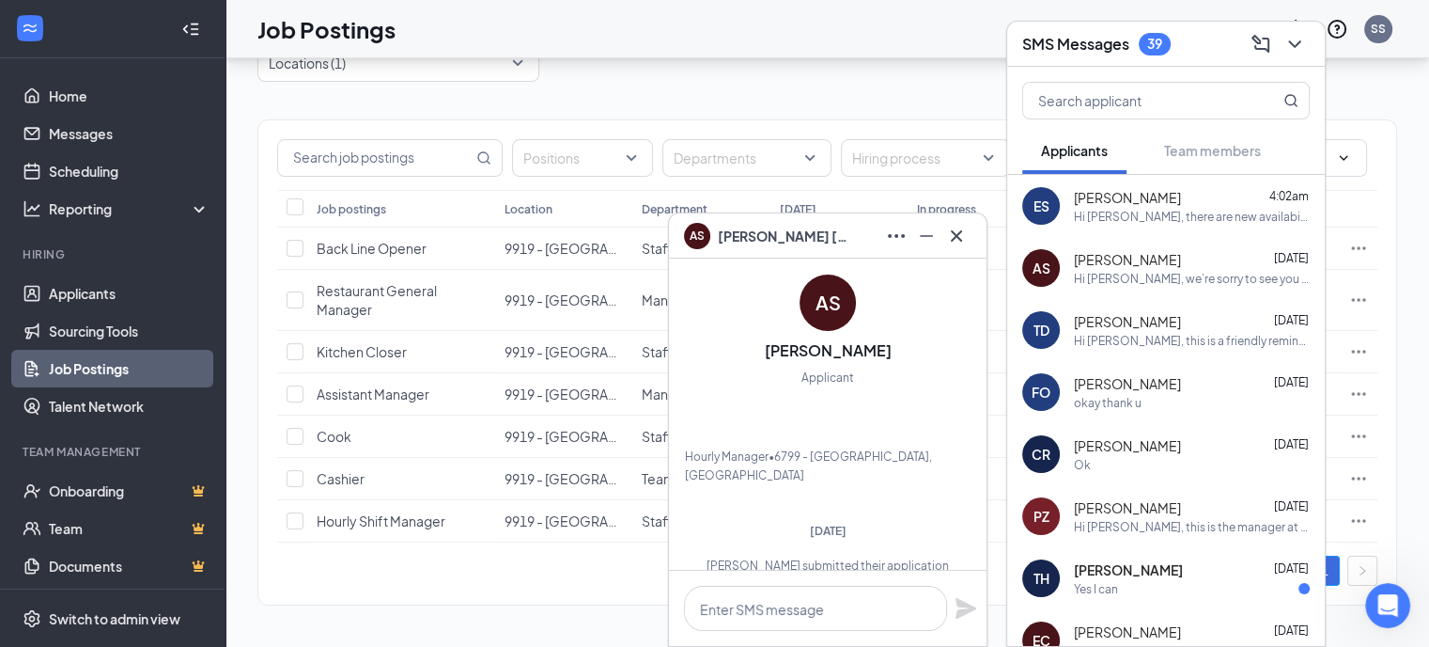
scroll to position [-1355, 0]
click at [1169, 398] on div "okay thank u" at bounding box center [1192, 403] width 236 height 16
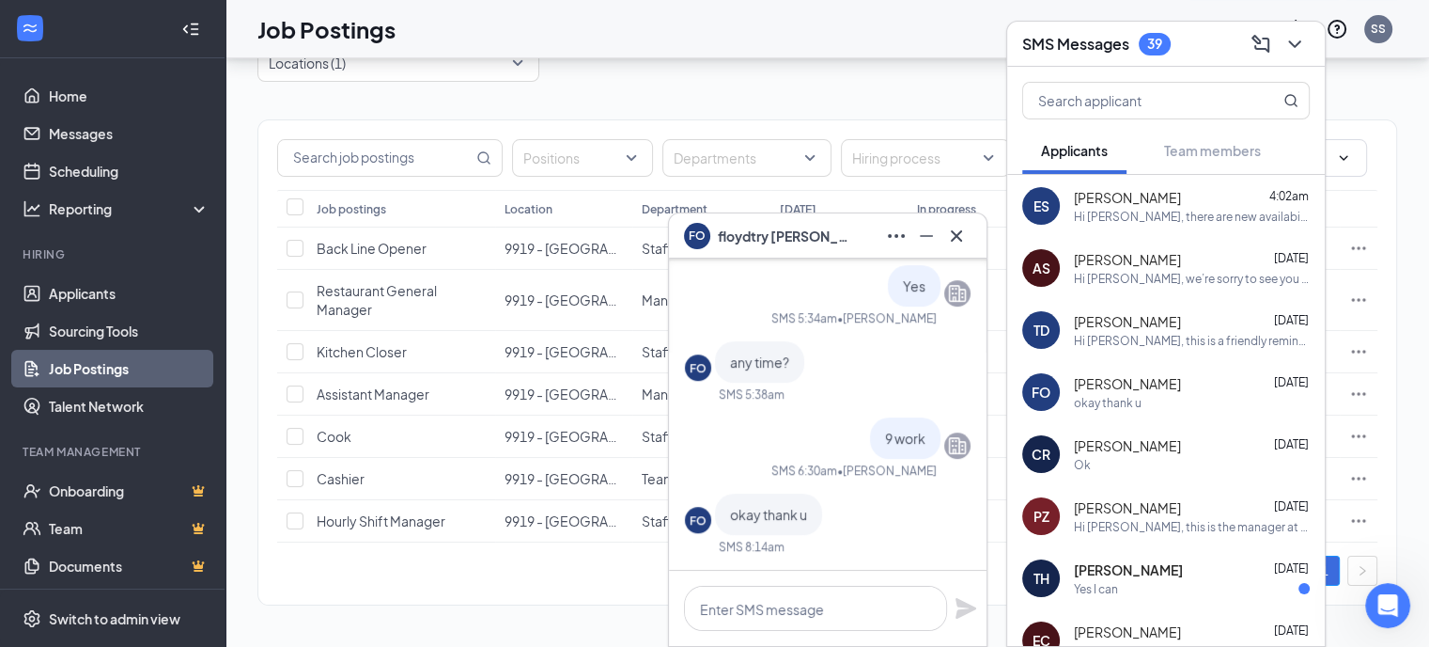
drag, startPoint x: 1185, startPoint y: 42, endPoint x: 1113, endPoint y: 45, distance: 72.4
click at [1184, 42] on div "SMS Messages 39" at bounding box center [1167, 43] width 288 height 29
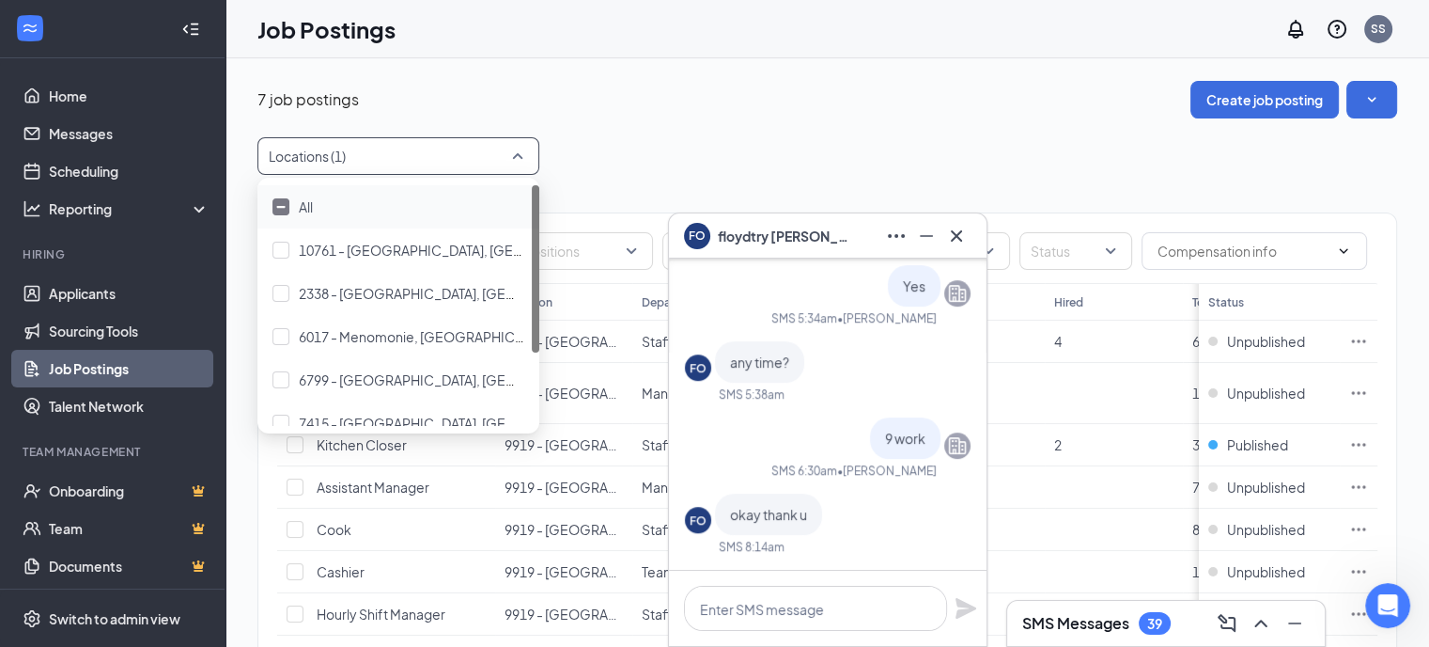
click at [523, 158] on div "Locations (1)" at bounding box center [399, 156] width 282 height 38
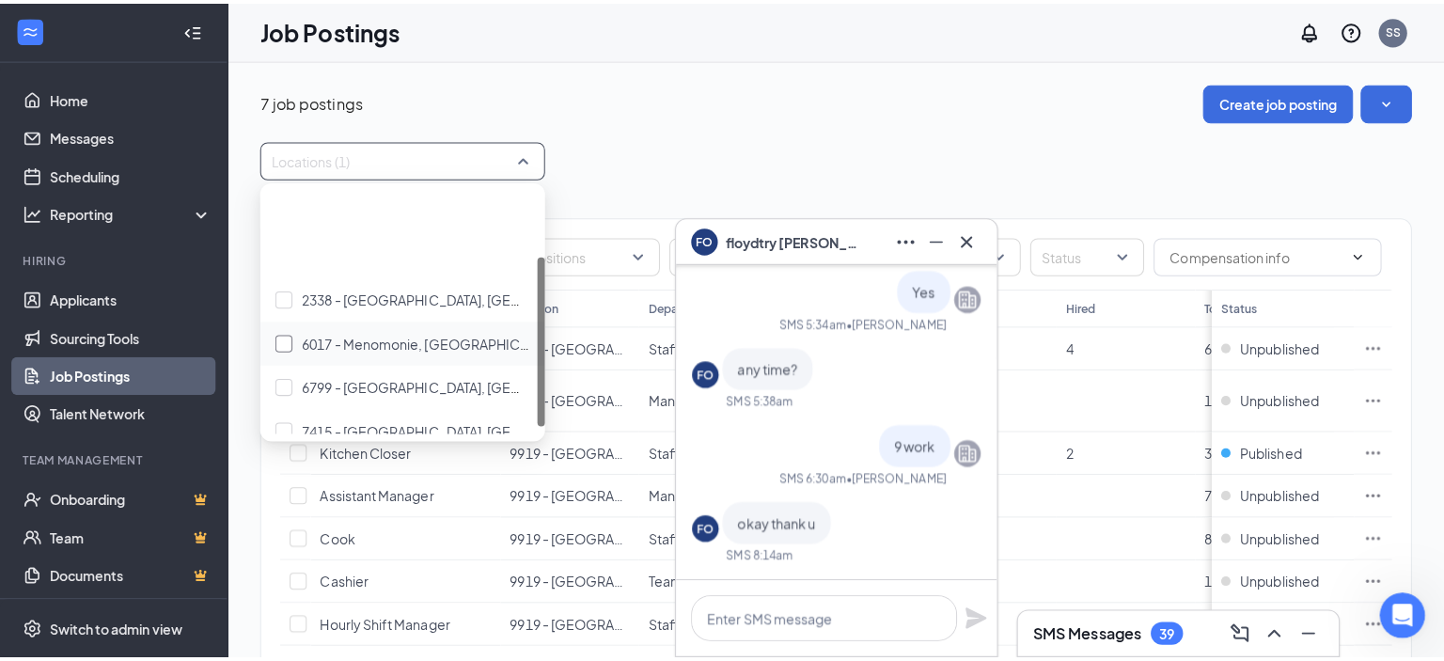
scroll to position [94, 0]
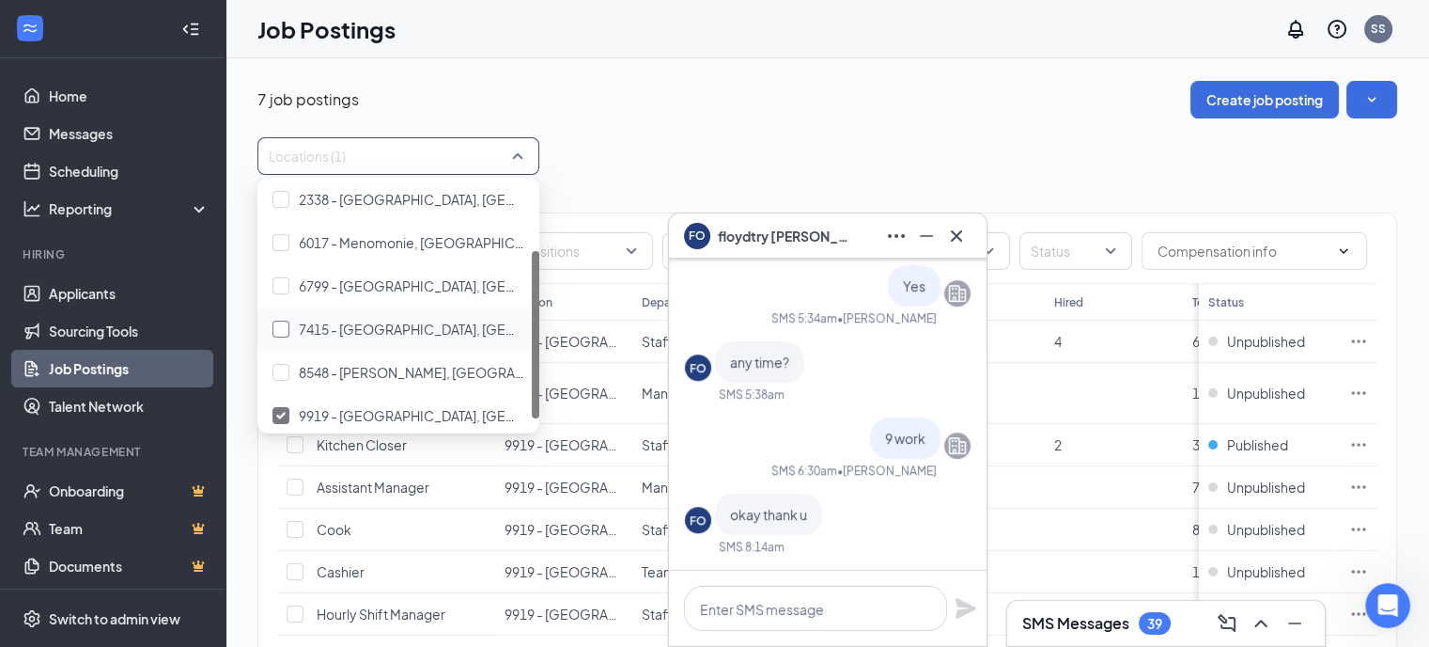
click at [284, 330] on div at bounding box center [281, 328] width 17 height 17
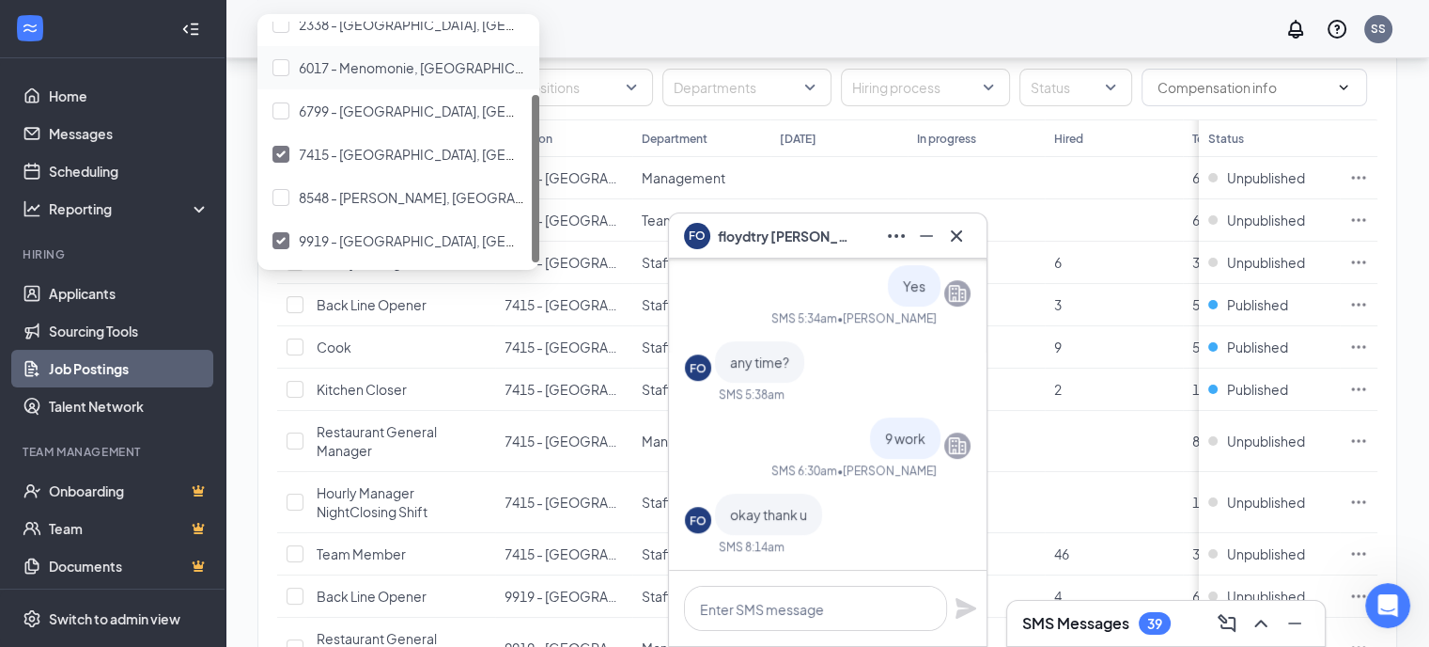
scroll to position [282, 0]
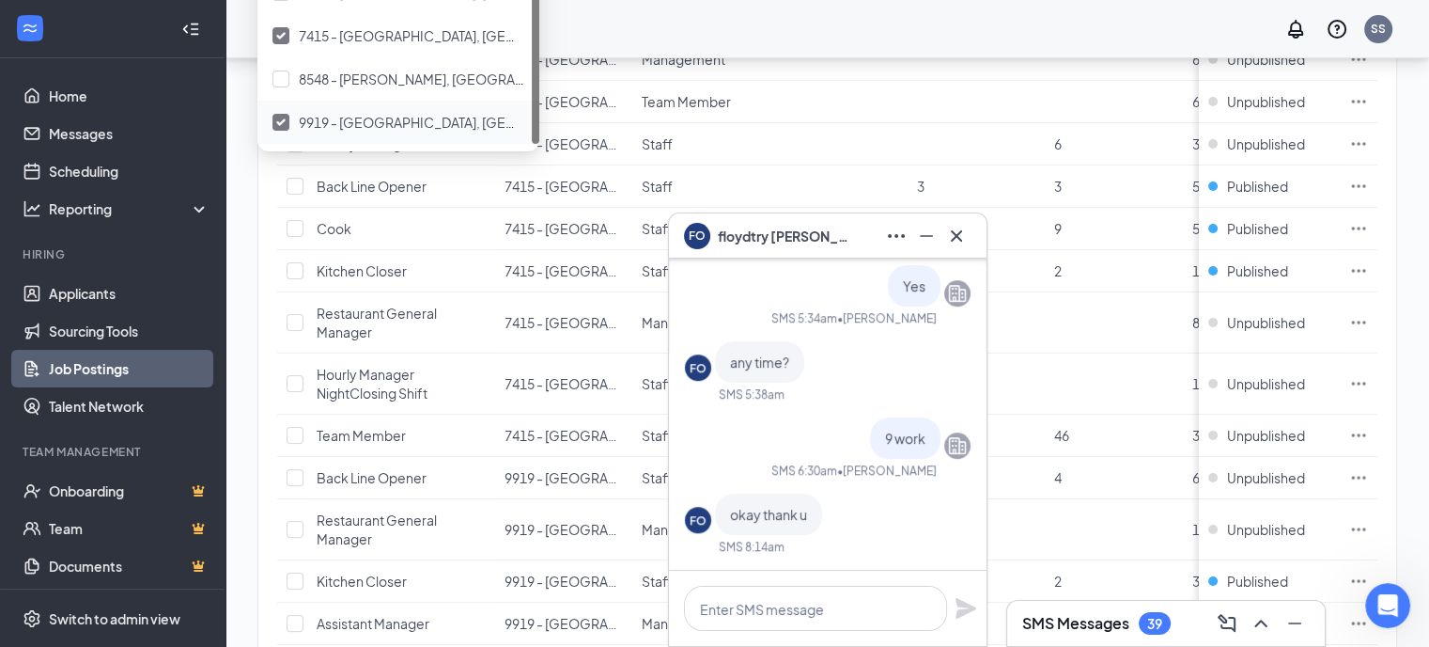
click at [282, 119] on img at bounding box center [280, 122] width 9 height 8
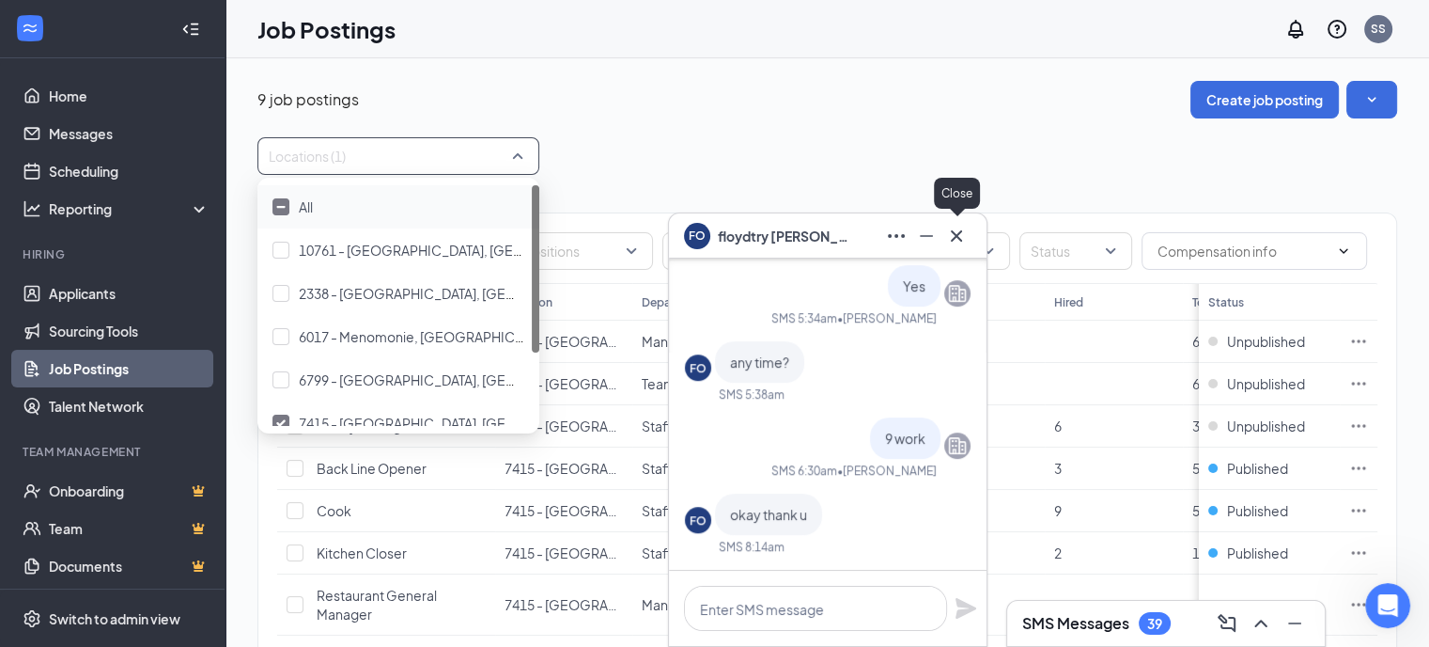
click at [959, 239] on icon "Cross" at bounding box center [956, 234] width 11 height 11
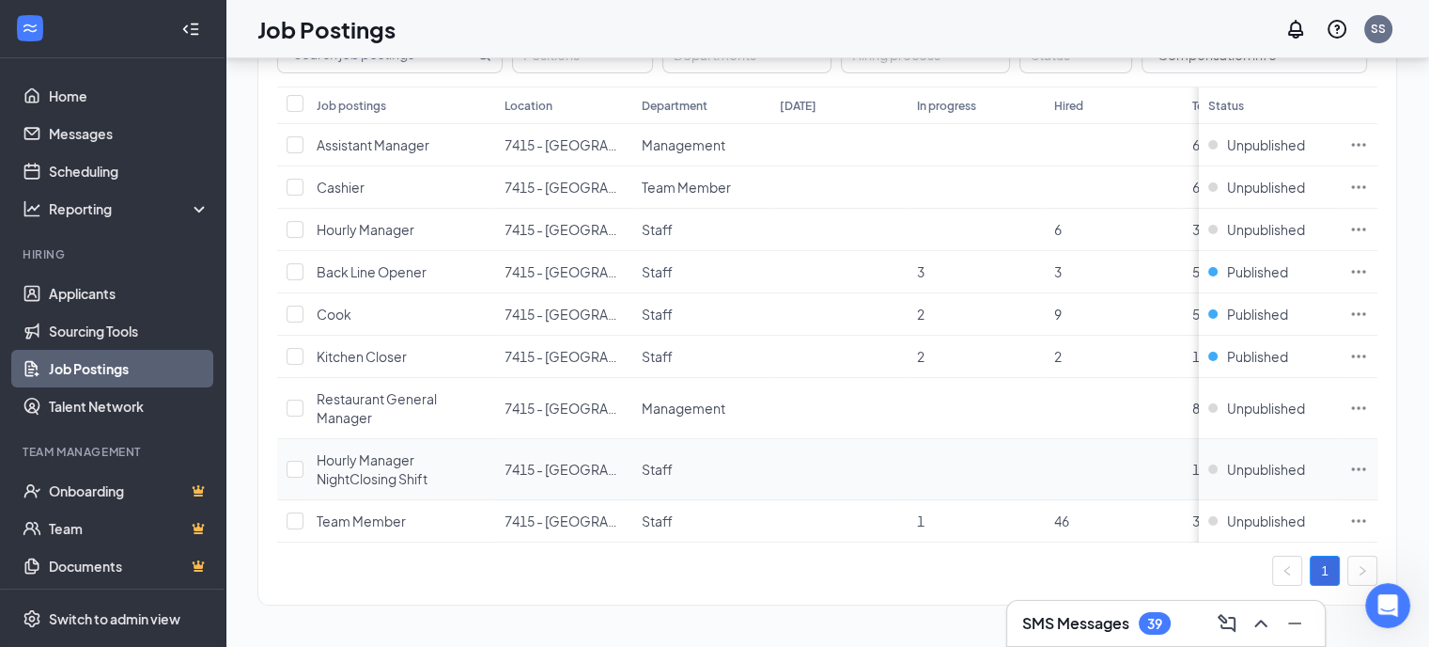
scroll to position [207, 0]
click at [1227, 460] on div "Unpublished" at bounding box center [1257, 469] width 97 height 19
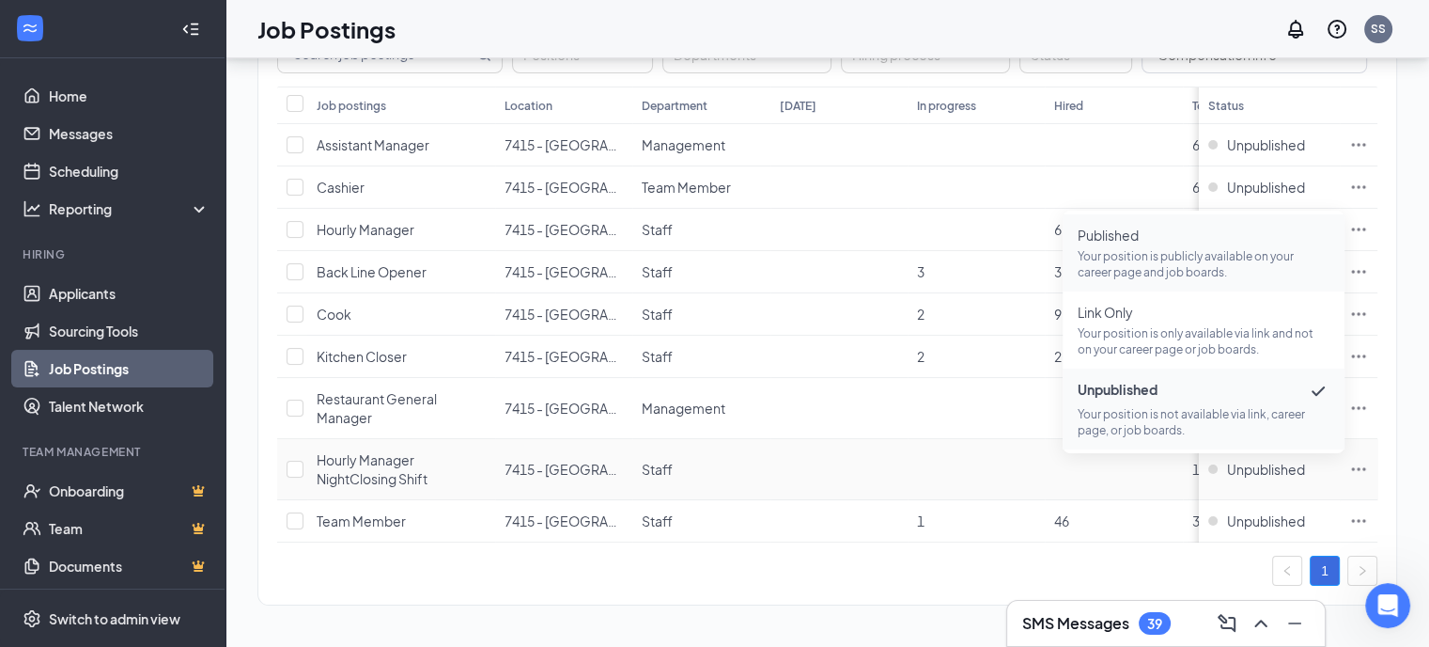
click at [1135, 248] on p "Your position is publicly available on your career page and job boards." at bounding box center [1204, 264] width 252 height 32
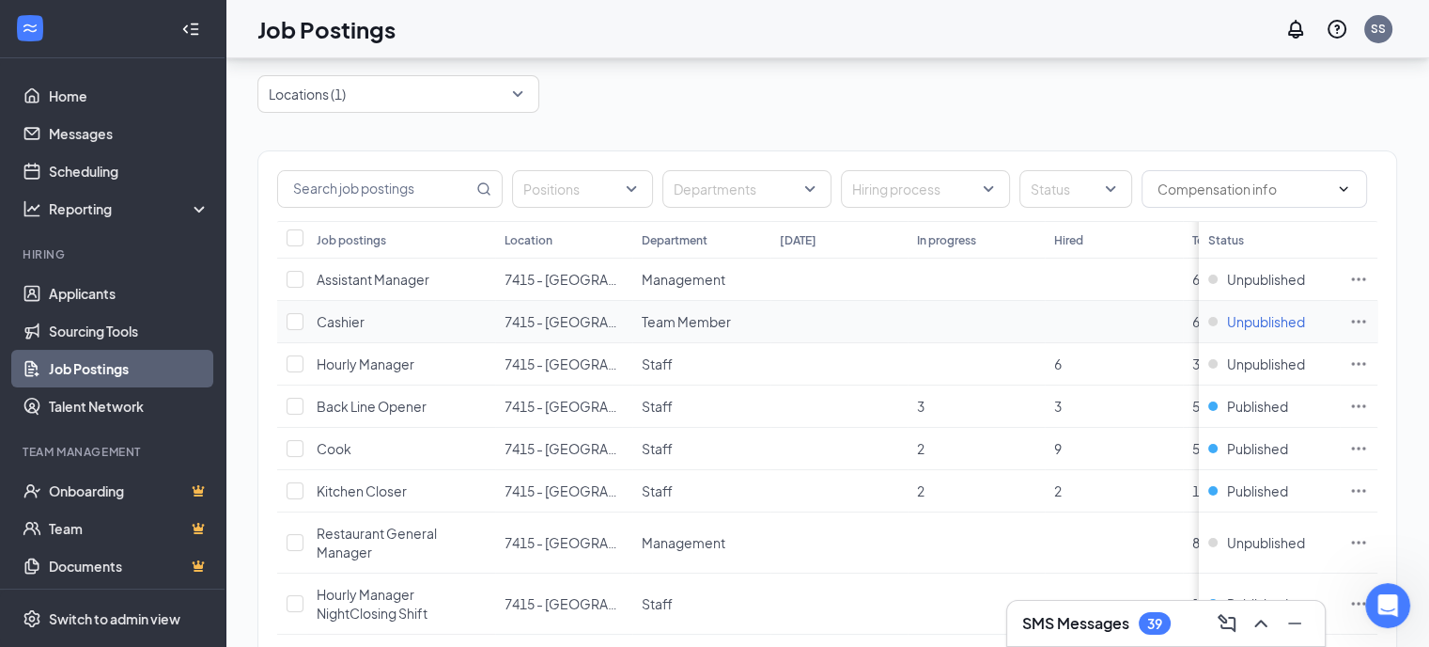
scroll to position [94, 0]
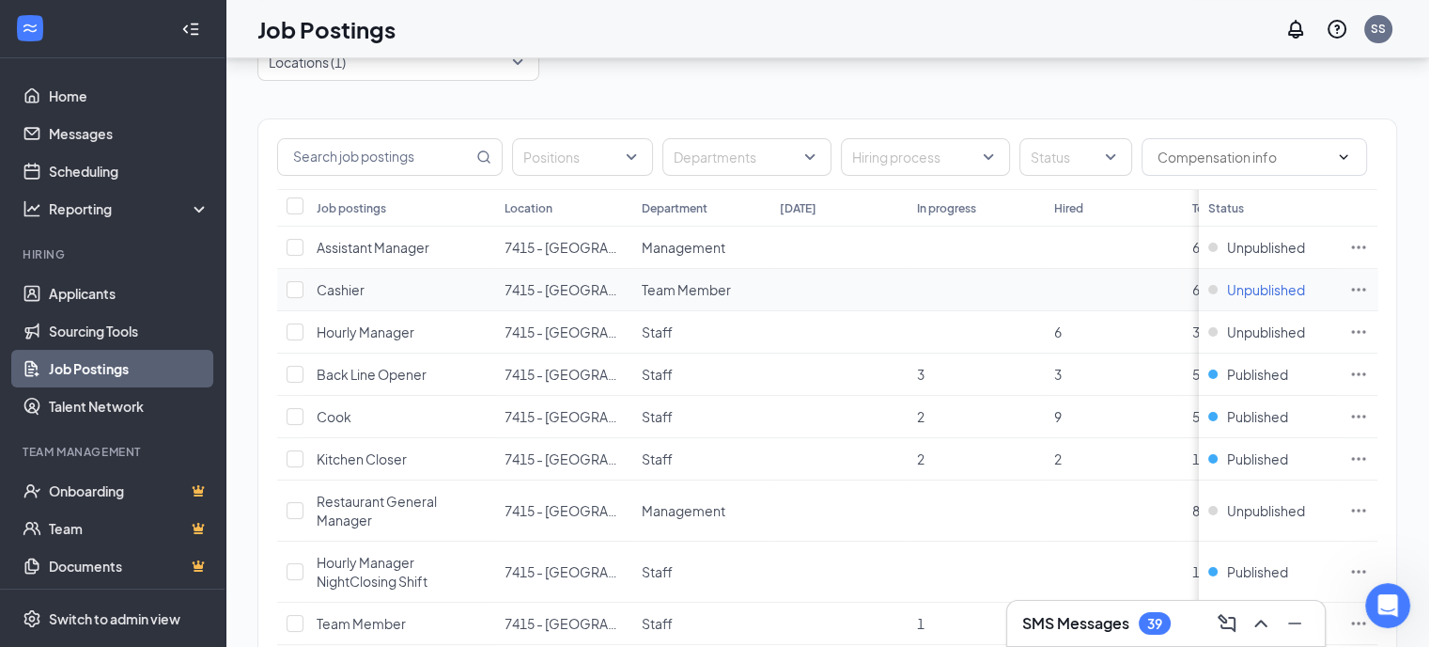
click at [1225, 287] on div "Unpublished" at bounding box center [1257, 289] width 97 height 19
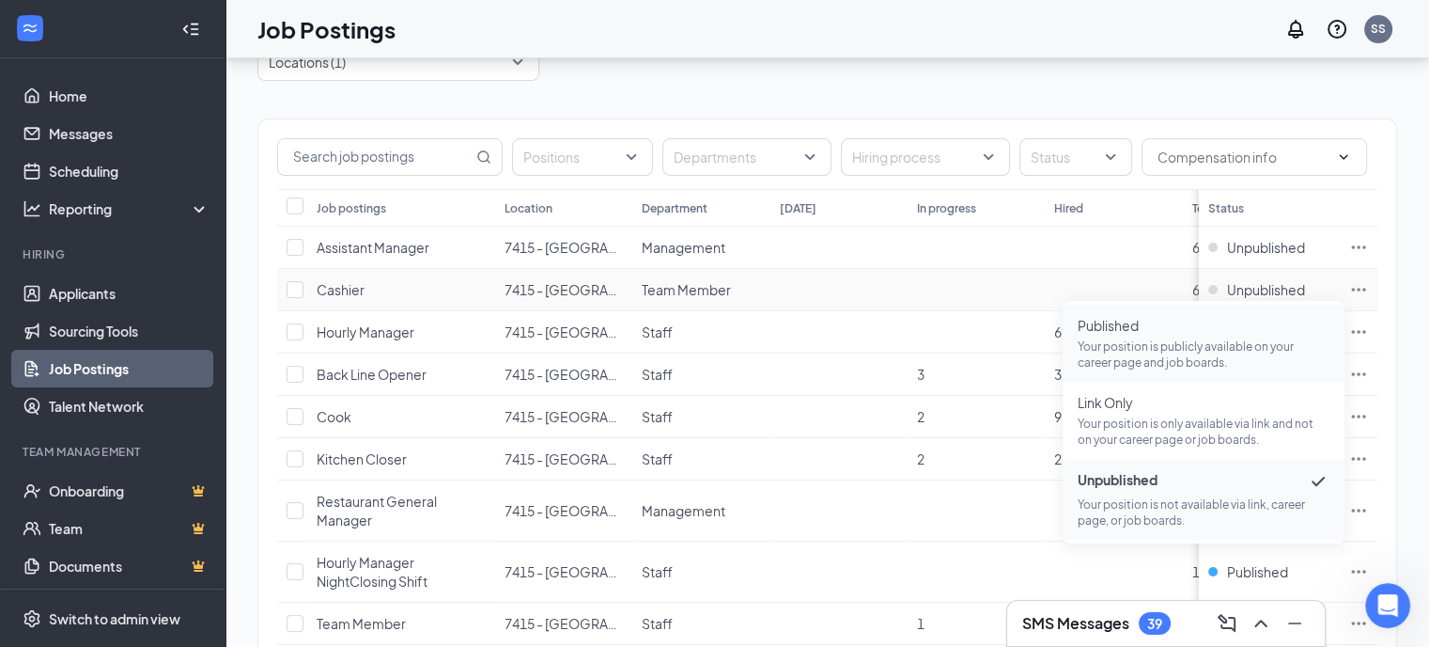
click at [1101, 342] on p "Your position is publicly available on your career page and job boards." at bounding box center [1204, 354] width 252 height 32
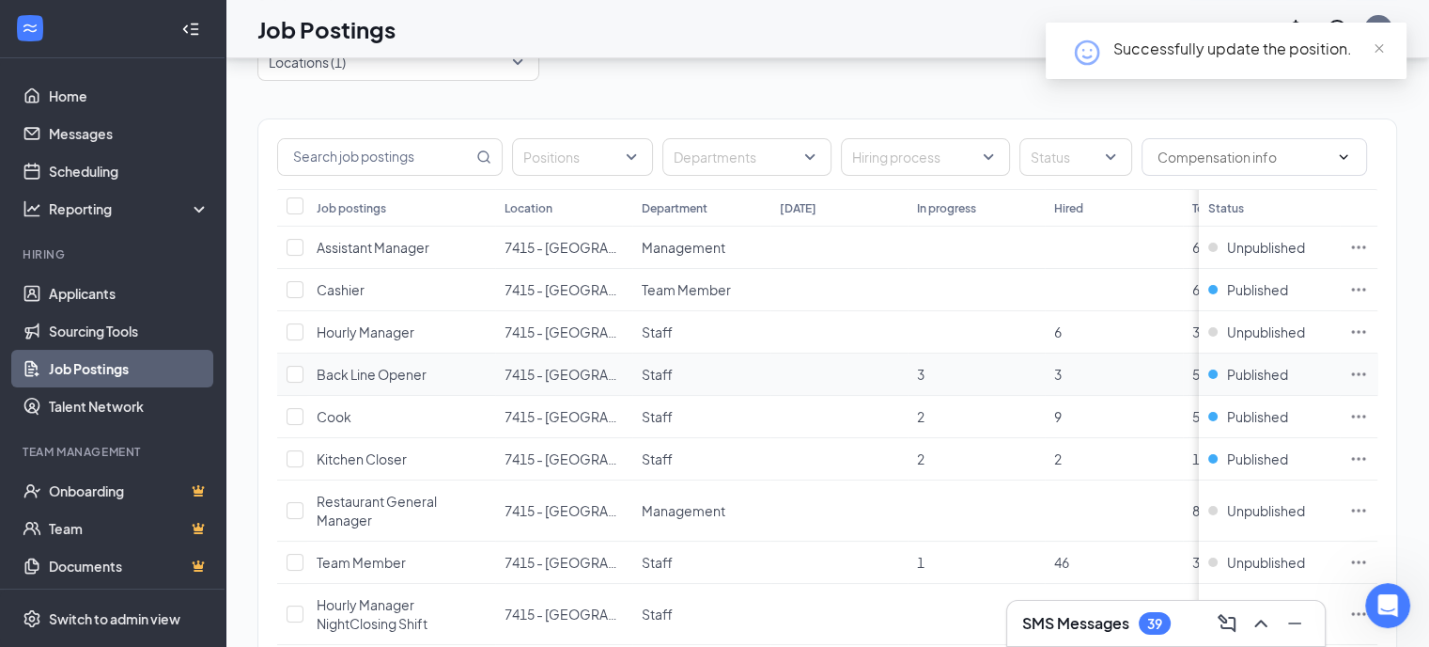
scroll to position [0, 0]
